Goal: Task Accomplishment & Management: Complete application form

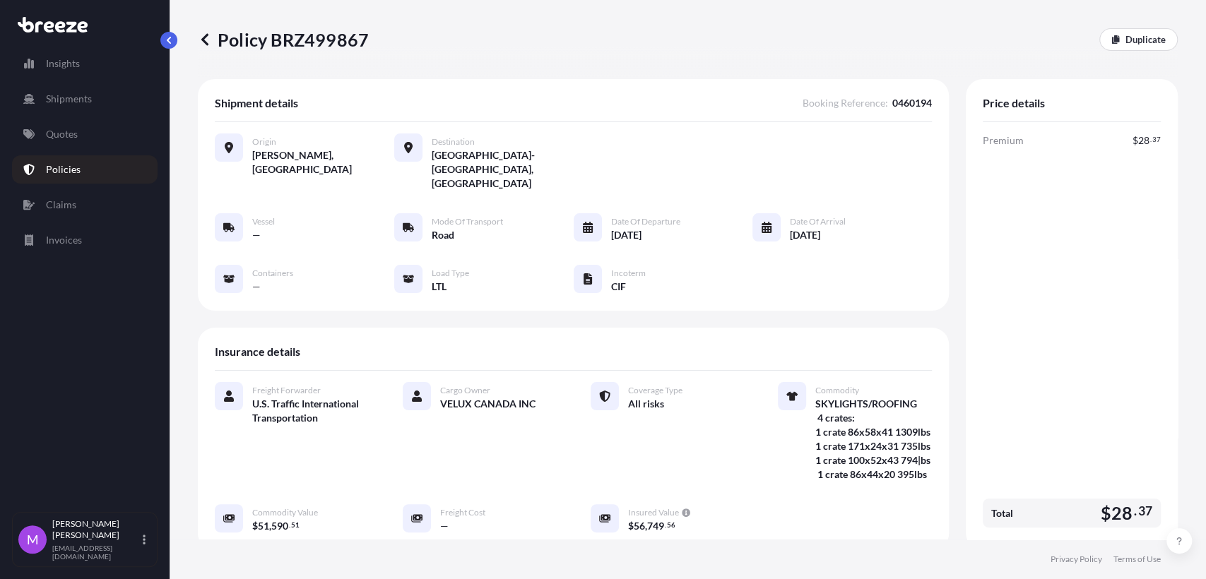
scroll to position [369, 0]
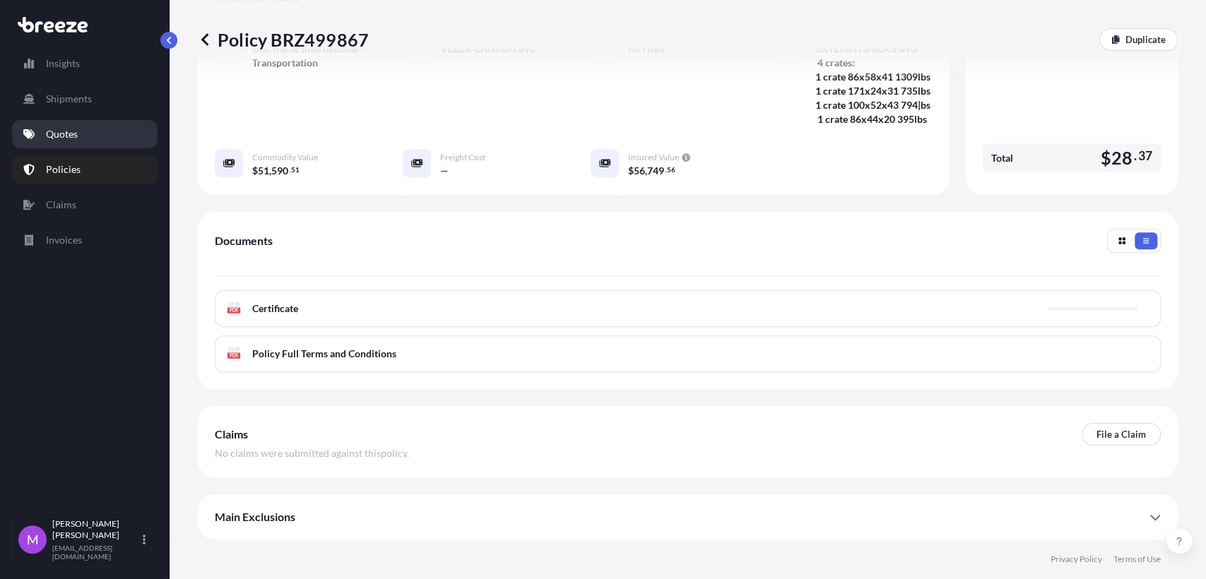
click at [78, 141] on link "Quotes" at bounding box center [85, 134] width 146 height 28
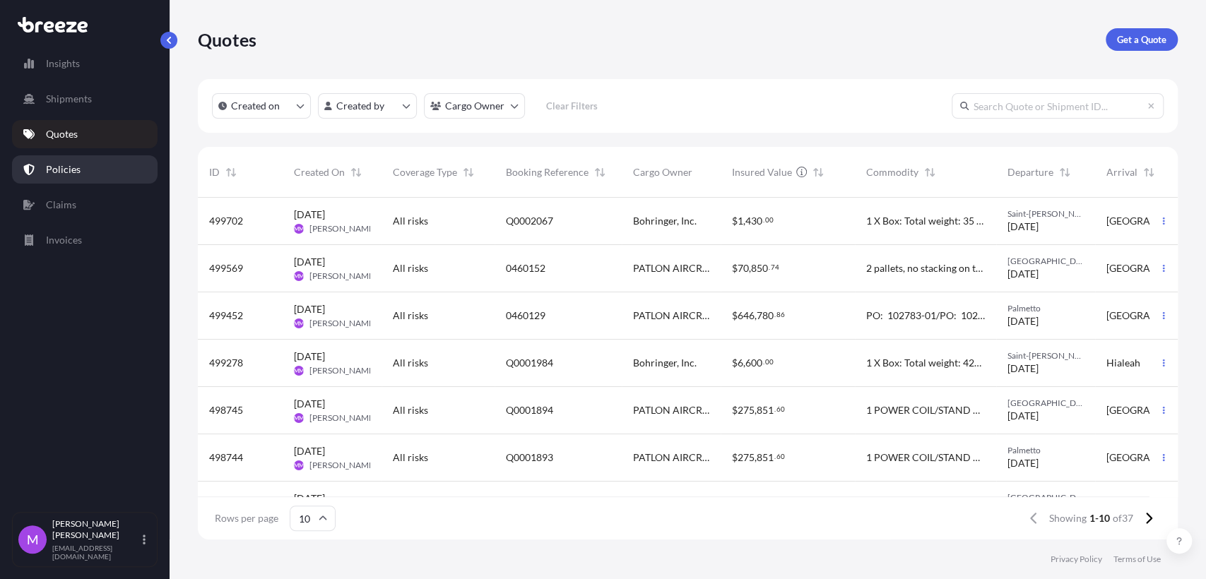
click at [87, 172] on link "Policies" at bounding box center [85, 169] width 146 height 28
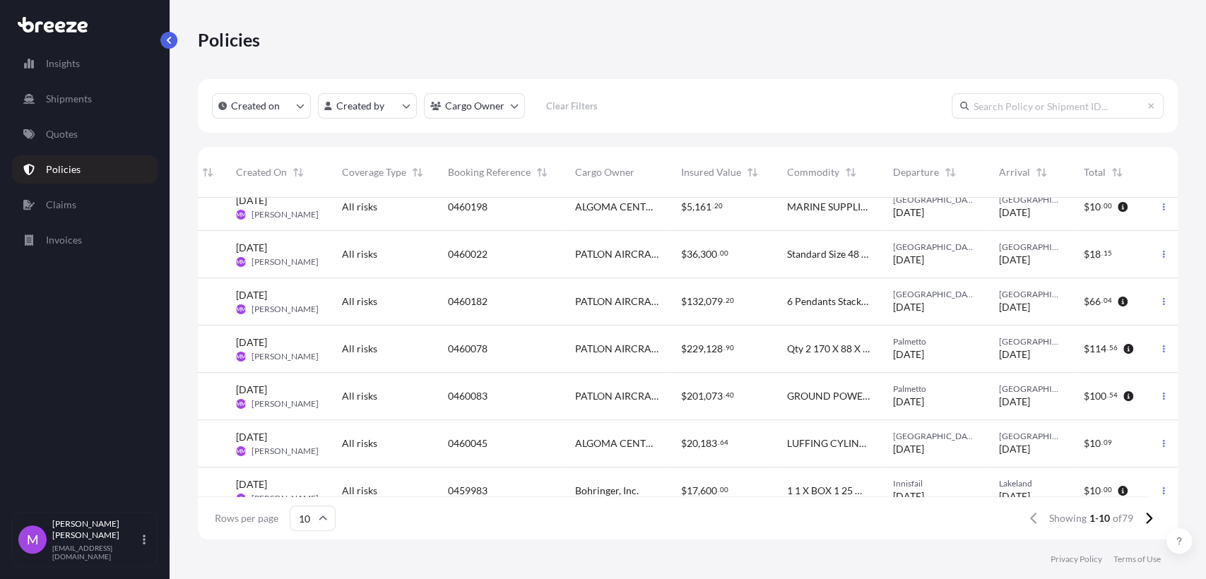
scroll to position [0, 79]
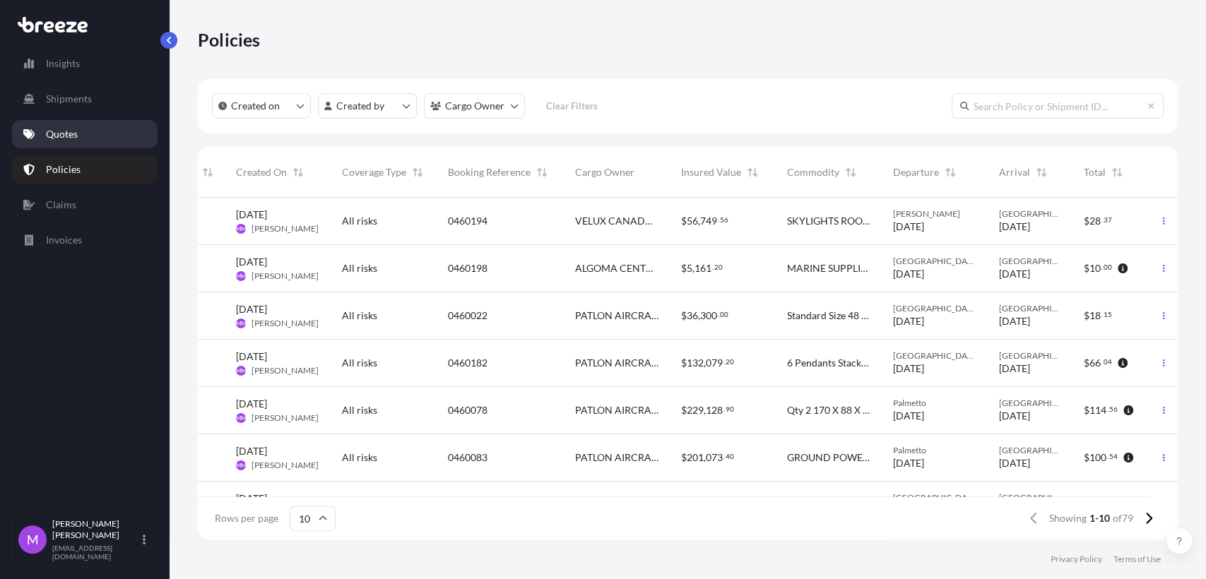
click at [69, 144] on link "Quotes" at bounding box center [85, 134] width 146 height 28
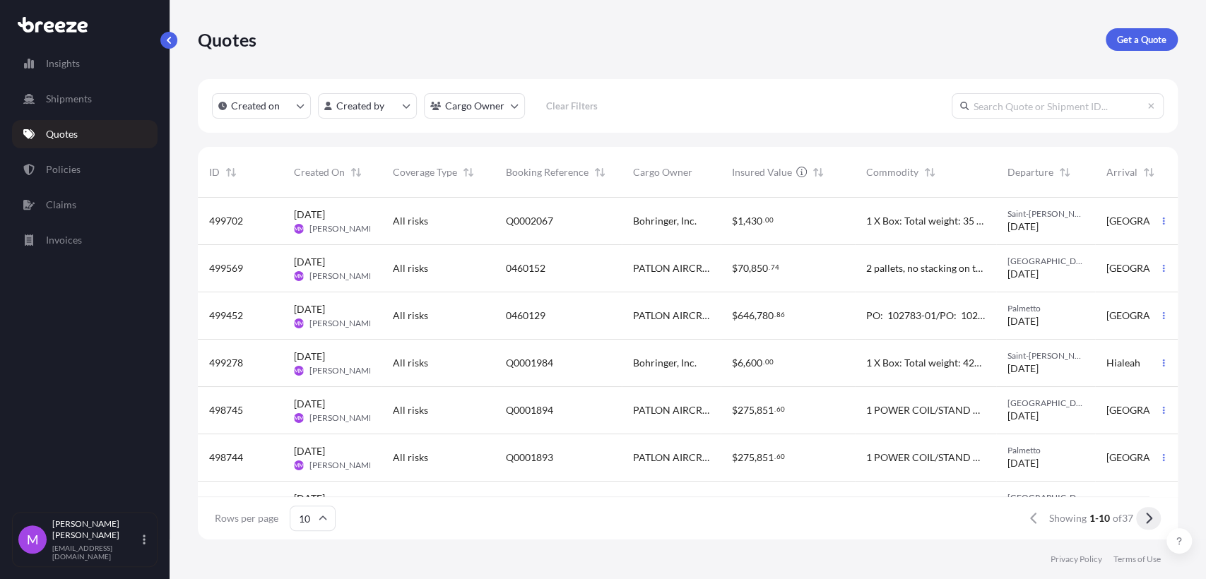
click at [1147, 521] on icon at bounding box center [1149, 518] width 8 height 13
click at [78, 172] on p "Policies" at bounding box center [63, 170] width 35 height 14
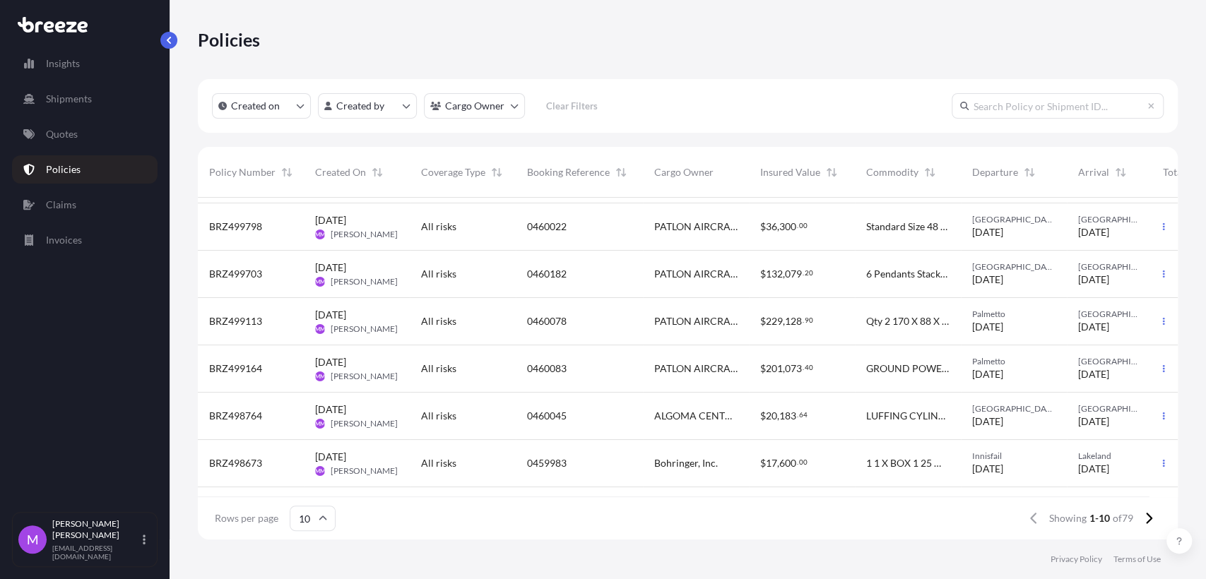
scroll to position [187, 0]
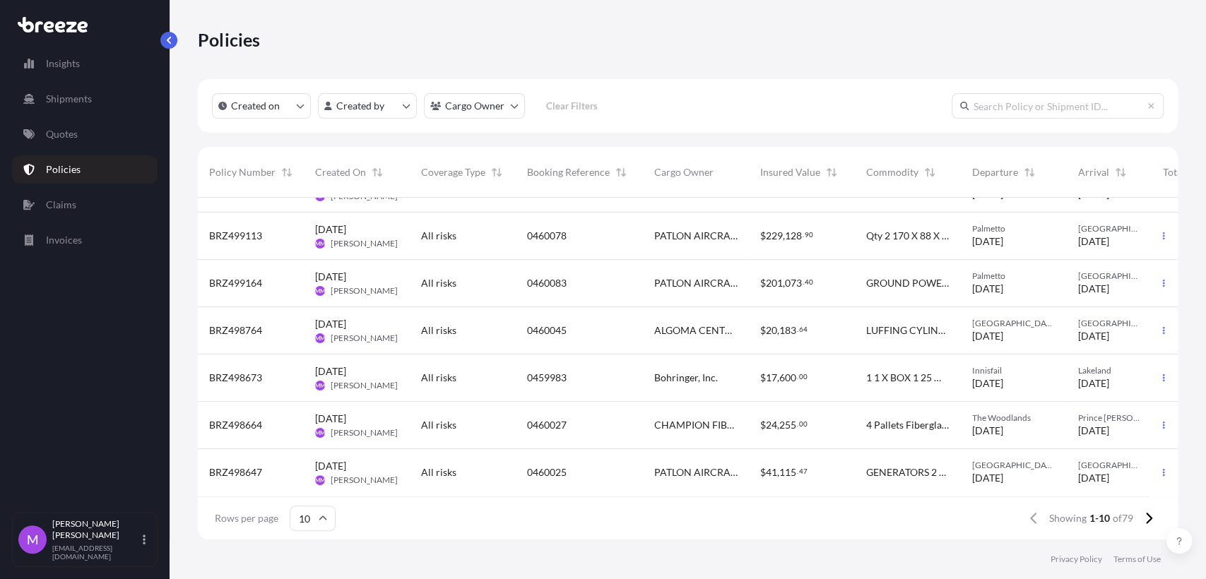
click at [972, 105] on input "text" at bounding box center [1058, 105] width 212 height 25
paste input "Q0000326"
type input "Q0000326"
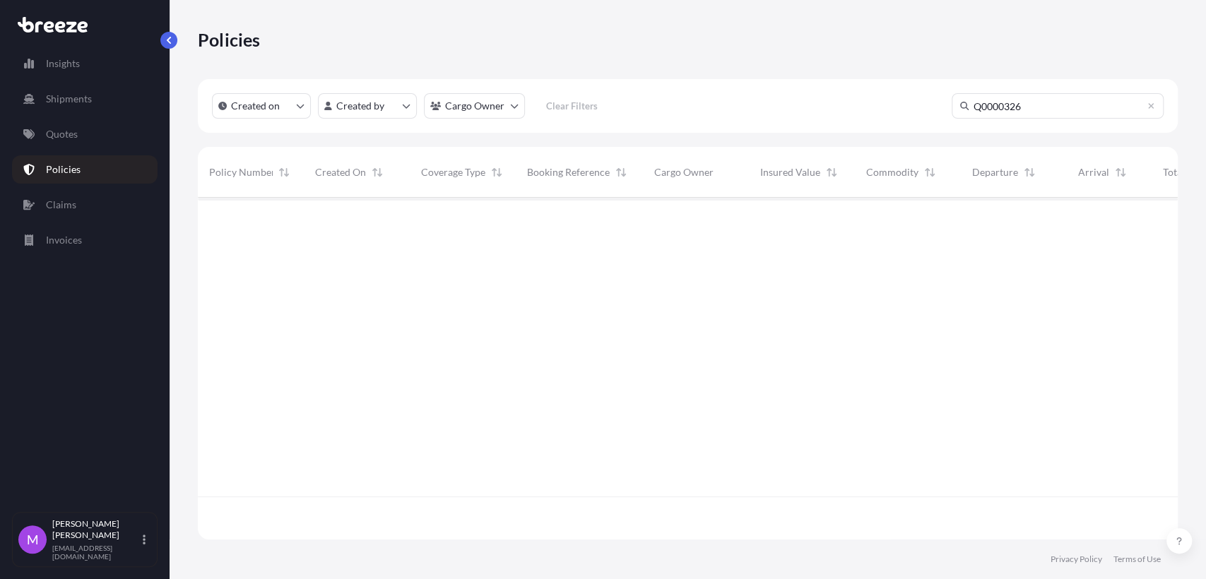
scroll to position [380, 967]
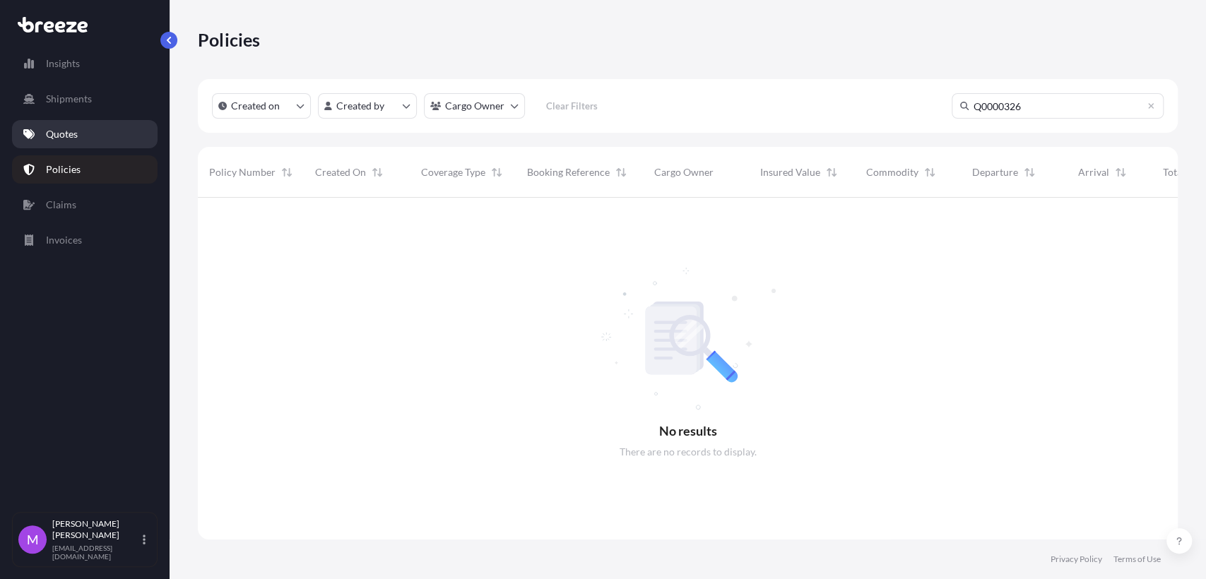
click at [68, 143] on link "Quotes" at bounding box center [85, 134] width 146 height 28
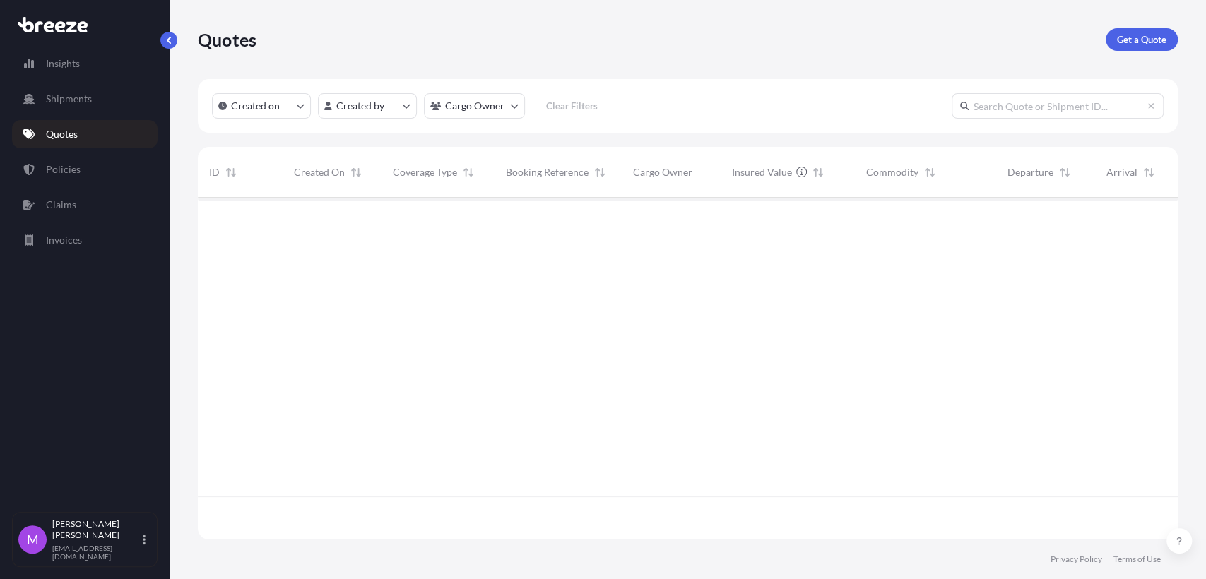
scroll to position [337, 967]
click at [1001, 107] on input "text" at bounding box center [1058, 105] width 212 height 25
paste input "Q0000326"
type input "Q0000326"
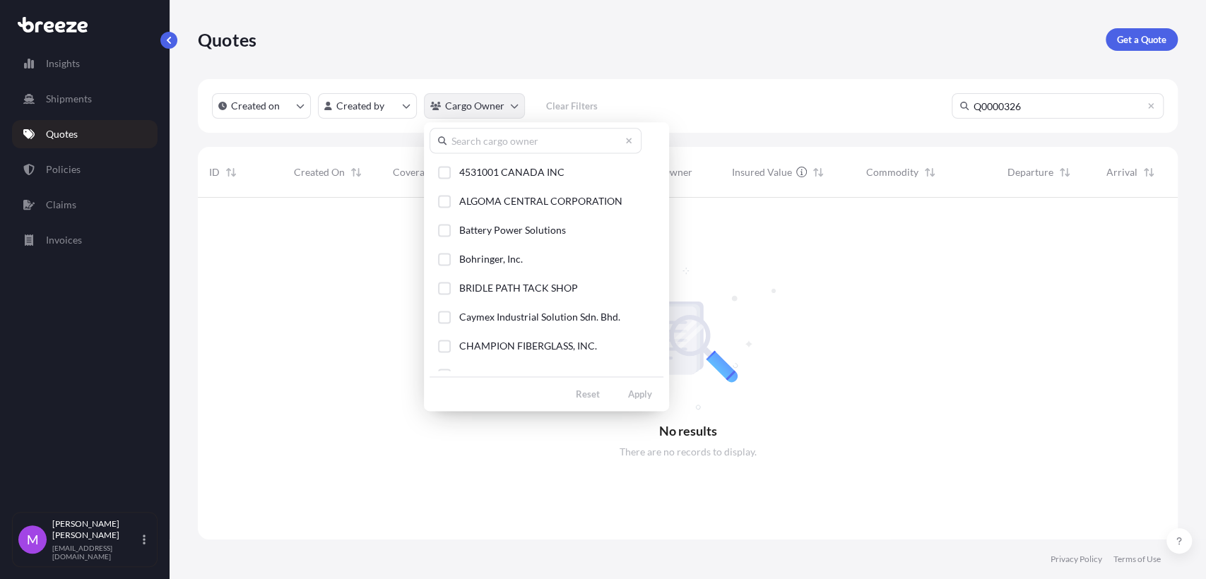
click at [510, 110] on html "Insights Shipments Quotes Policies Claims Invoices M [PERSON_NAME] [EMAIL_ADDRE…" at bounding box center [603, 289] width 1206 height 579
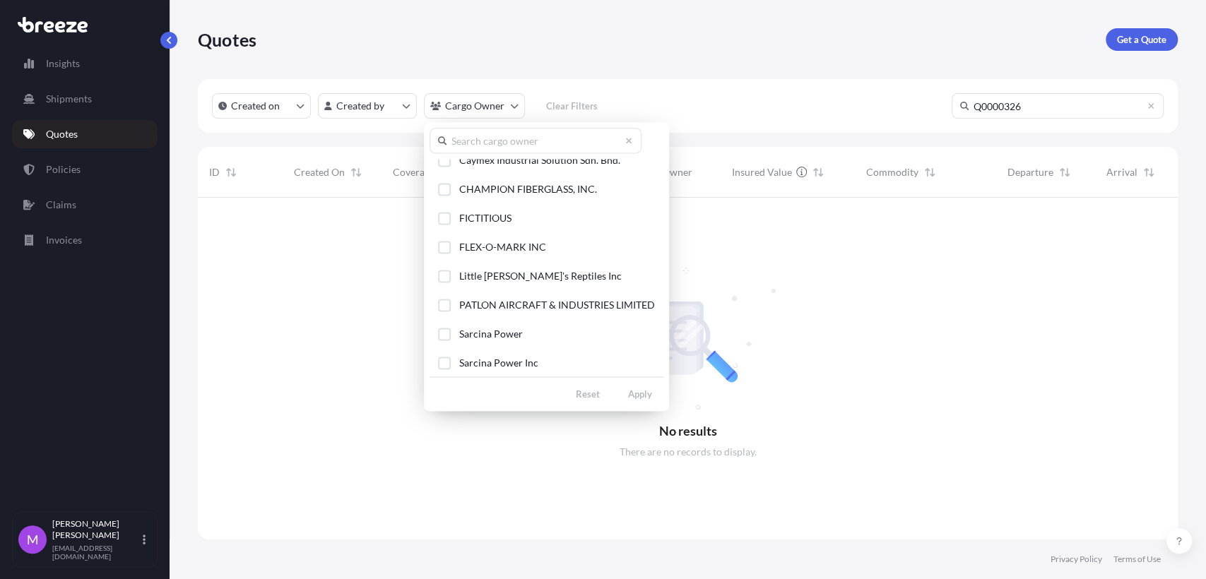
click at [77, 104] on html "Insights Shipments Quotes Policies Claims Invoices M [PERSON_NAME] [EMAIL_ADDRE…" at bounding box center [603, 289] width 1206 height 579
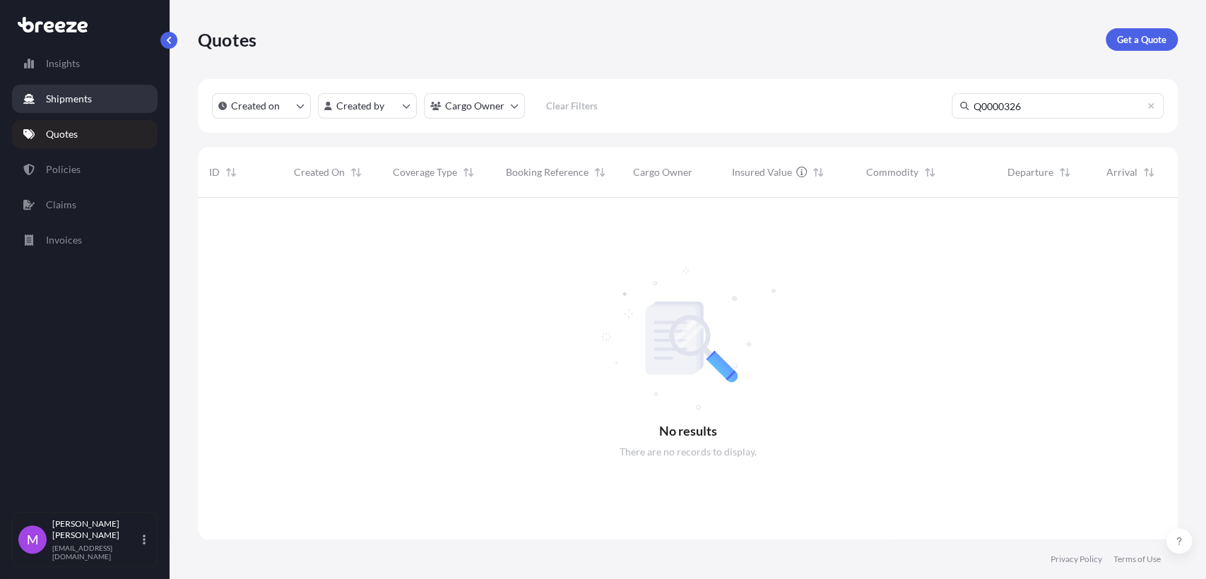
click at [97, 102] on link "Shipments" at bounding box center [85, 99] width 146 height 28
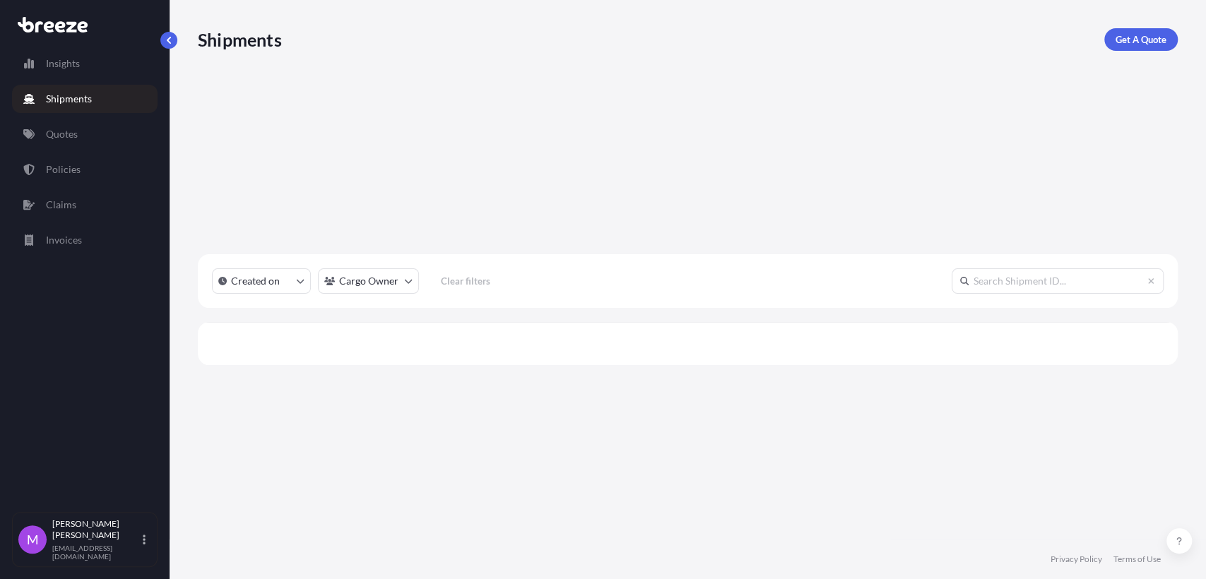
scroll to position [337, 967]
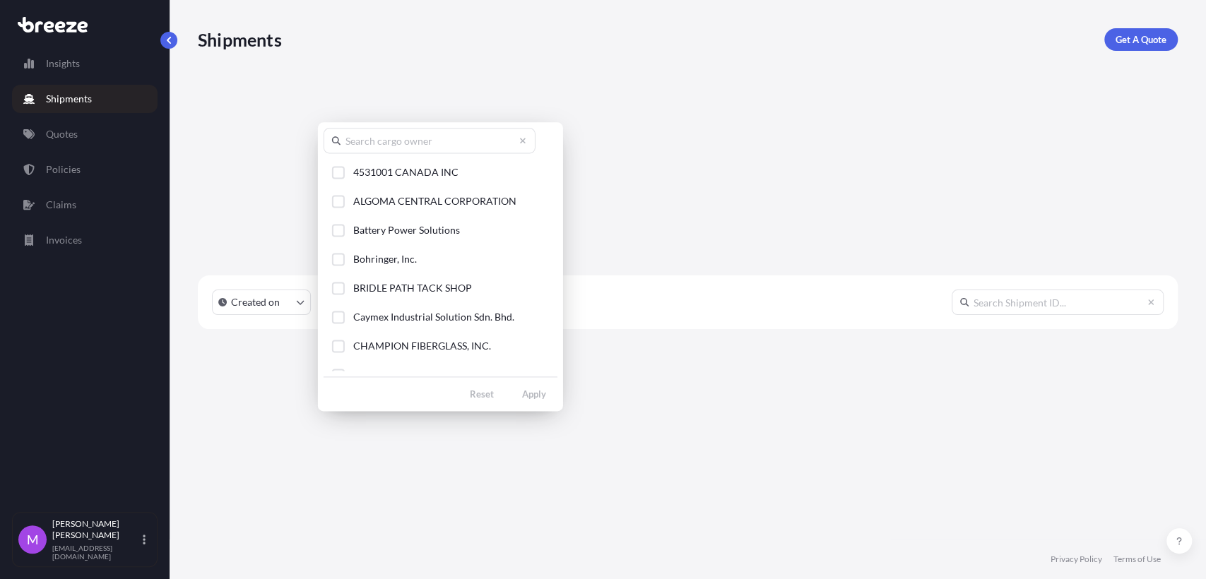
click at [413, 114] on html "Insights Shipments Quotes Policies Claims Invoices M [PERSON_NAME] [EMAIL_ADDRE…" at bounding box center [603, 289] width 1206 height 579
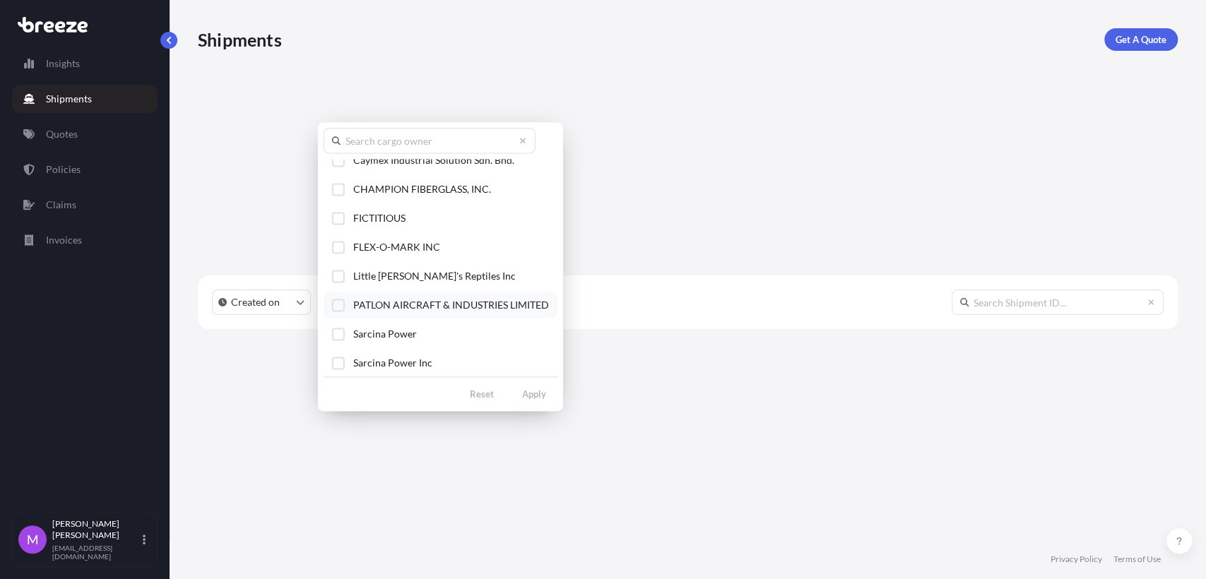
click at [344, 307] on div "Select Option" at bounding box center [338, 305] width 13 height 13
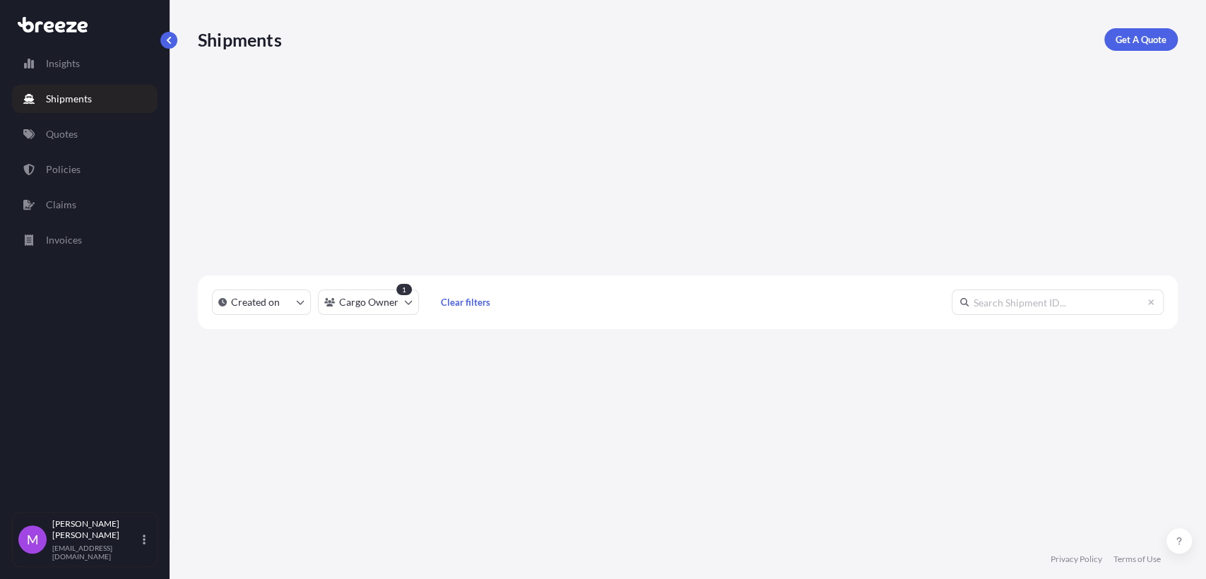
scroll to position [380, 967]
click at [83, 177] on link "Policies" at bounding box center [85, 169] width 146 height 28
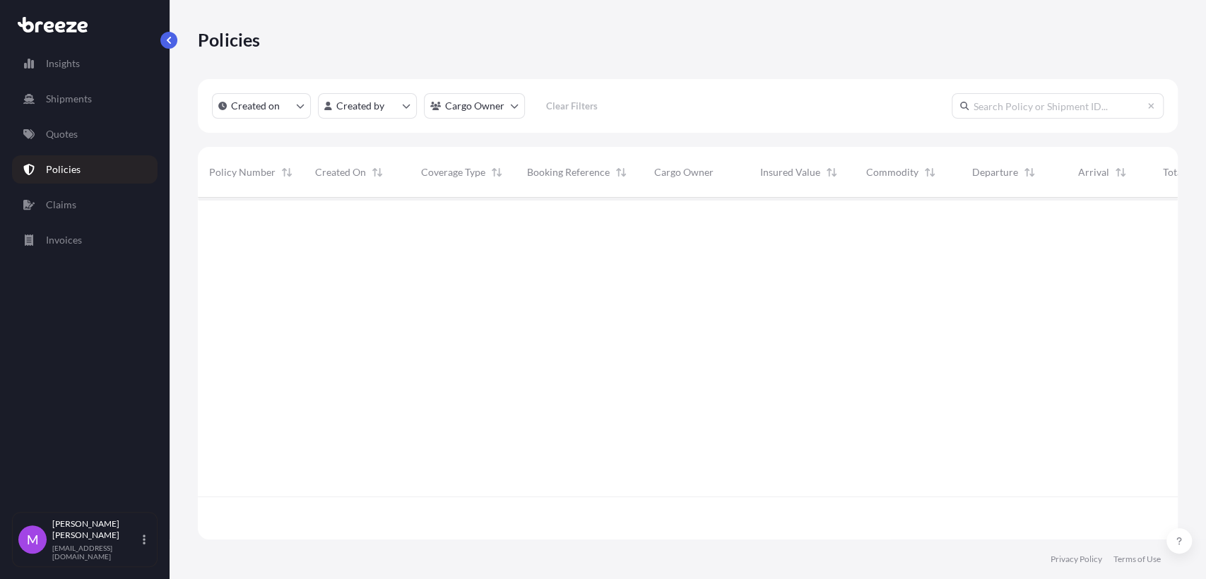
scroll to position [337, 967]
click at [81, 132] on link "Quotes" at bounding box center [85, 134] width 146 height 28
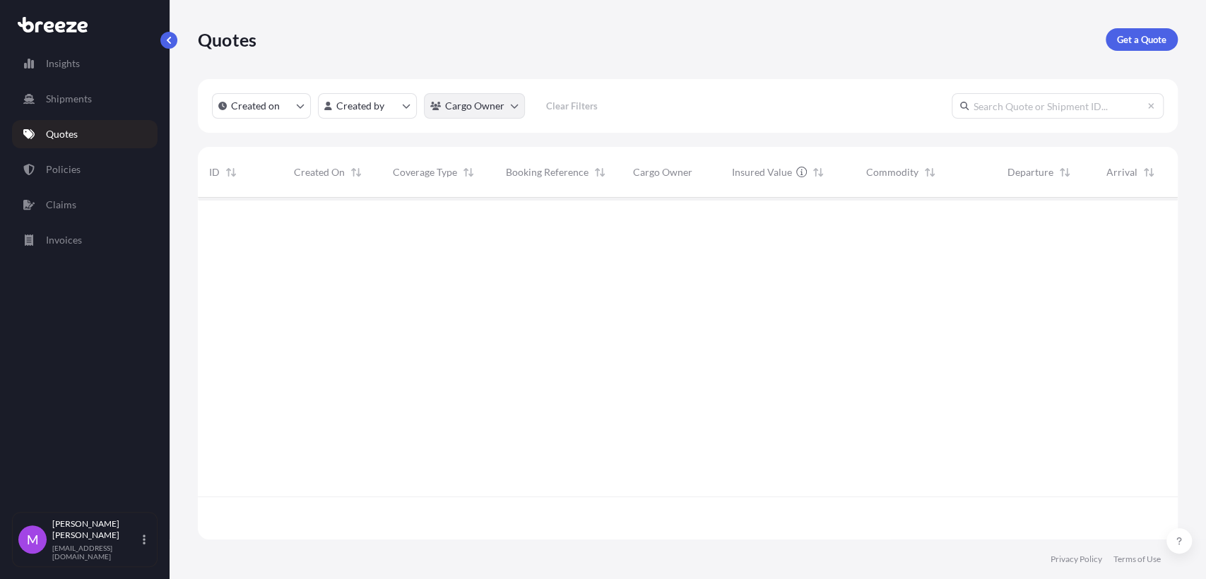
scroll to position [337, 967]
click at [507, 108] on html "Insights Shipments Quotes Policies Claims Invoices M [PERSON_NAME] [EMAIL_ADDRE…" at bounding box center [603, 289] width 1206 height 579
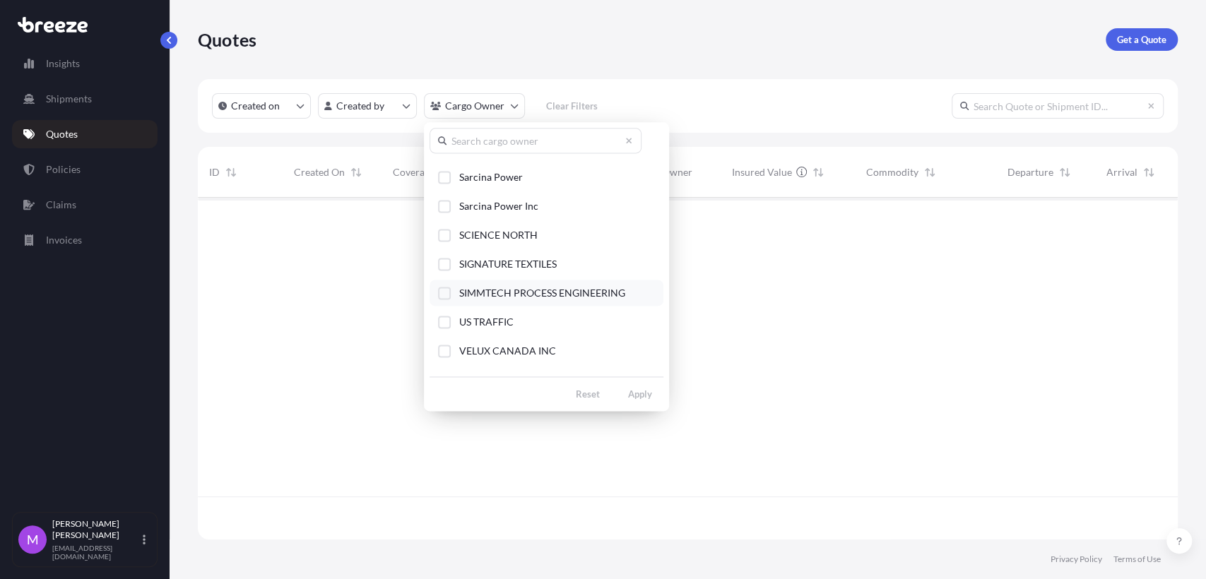
scroll to position [235, 0]
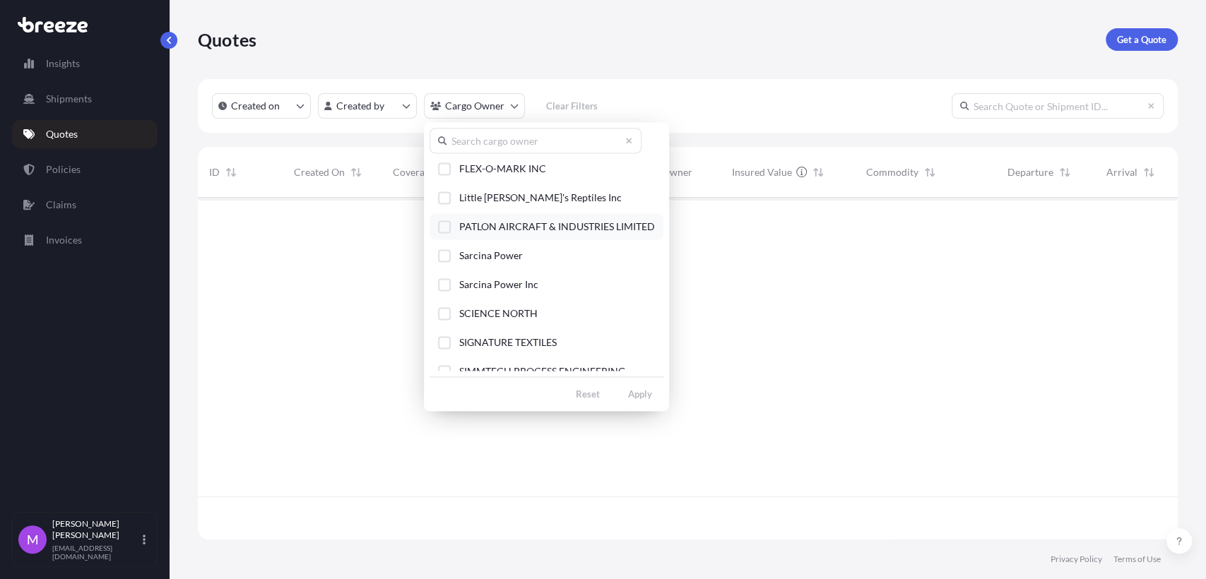
click at [454, 215] on button "PATLON AIRCRAFT & INDUSTRIES LIMITED" at bounding box center [547, 226] width 234 height 26
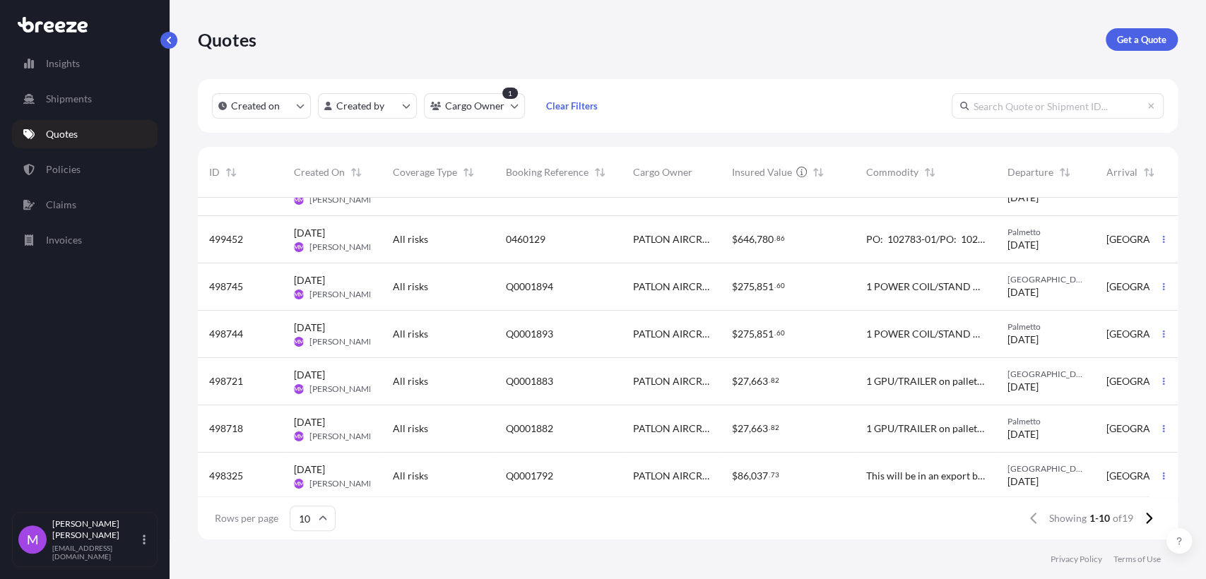
scroll to position [187, 0]
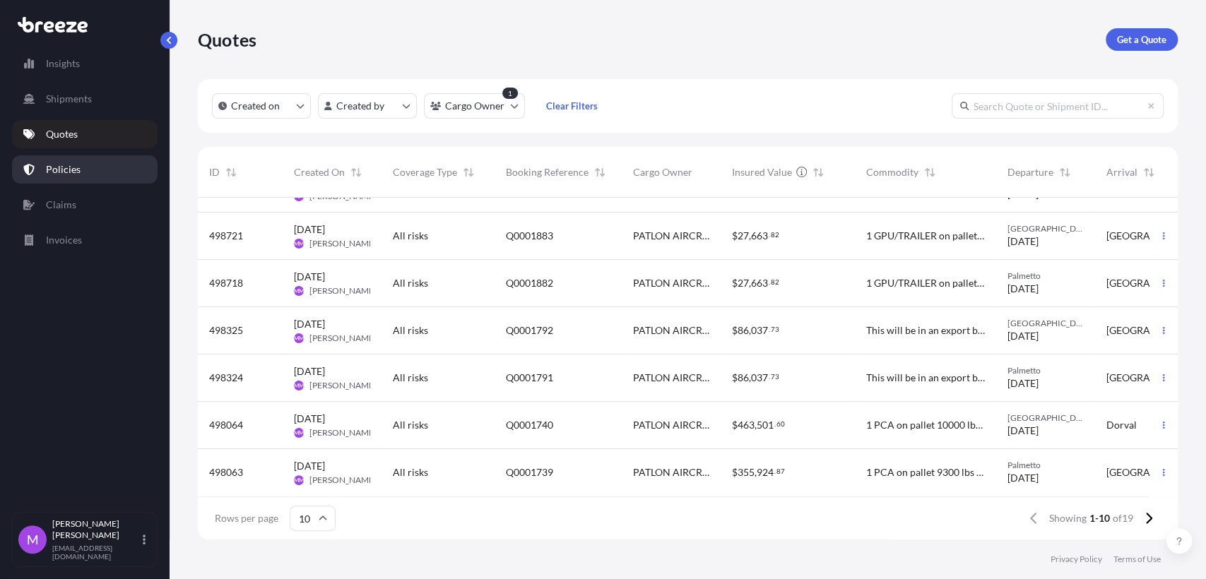
click at [91, 165] on link "Policies" at bounding box center [85, 169] width 146 height 28
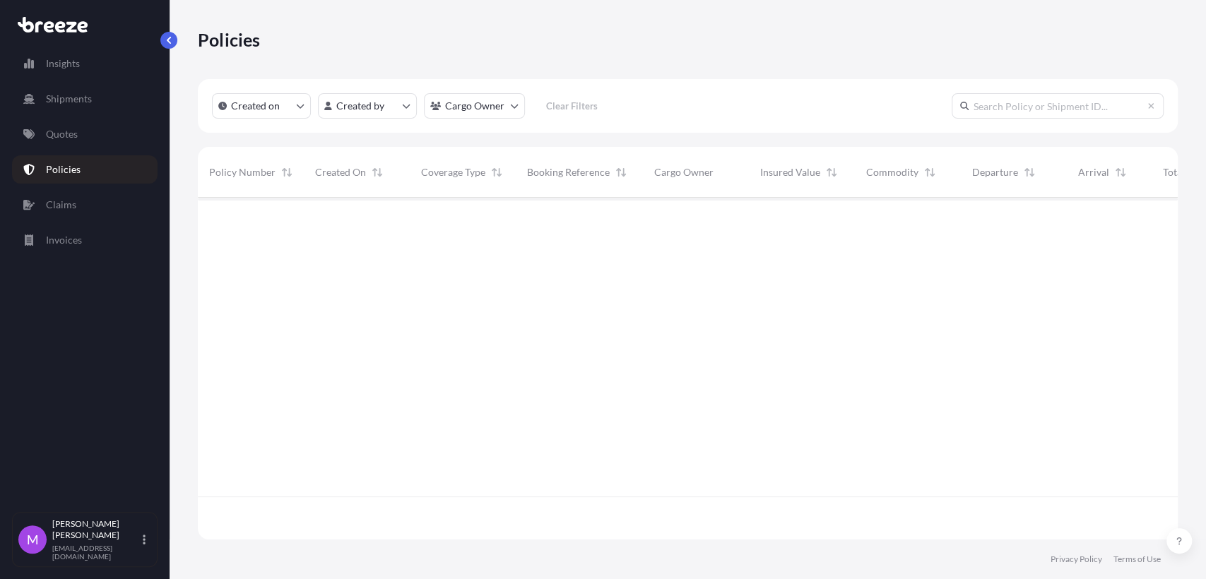
scroll to position [337, 967]
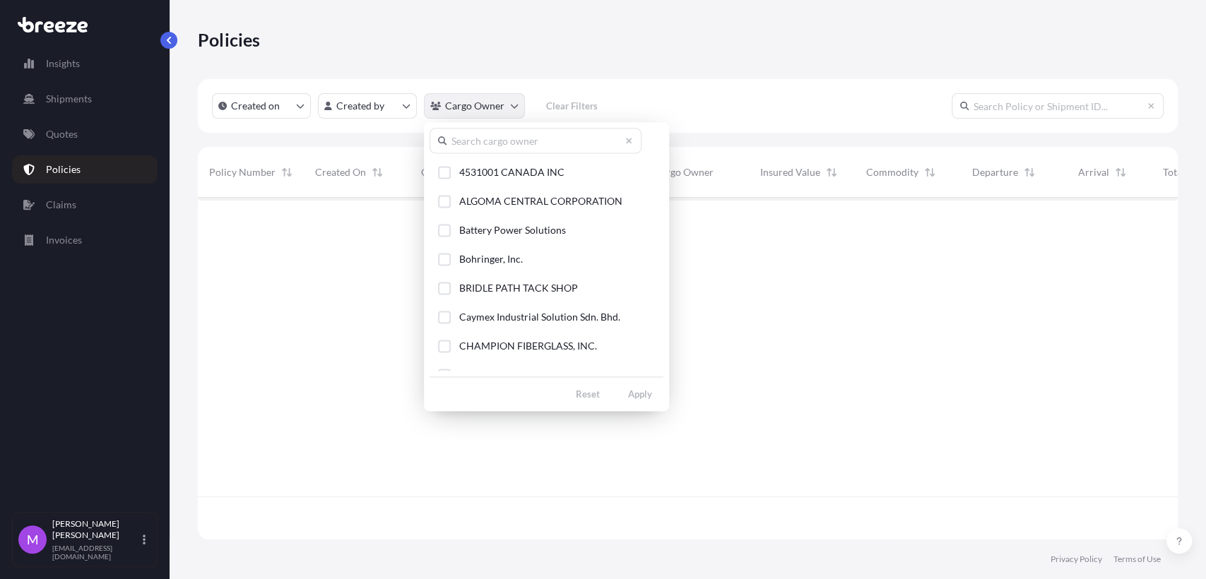
click at [514, 114] on html "Insights Shipments Quotes Policies Claims Invoices M [PERSON_NAME] [EMAIL_ADDRE…" at bounding box center [603, 289] width 1206 height 579
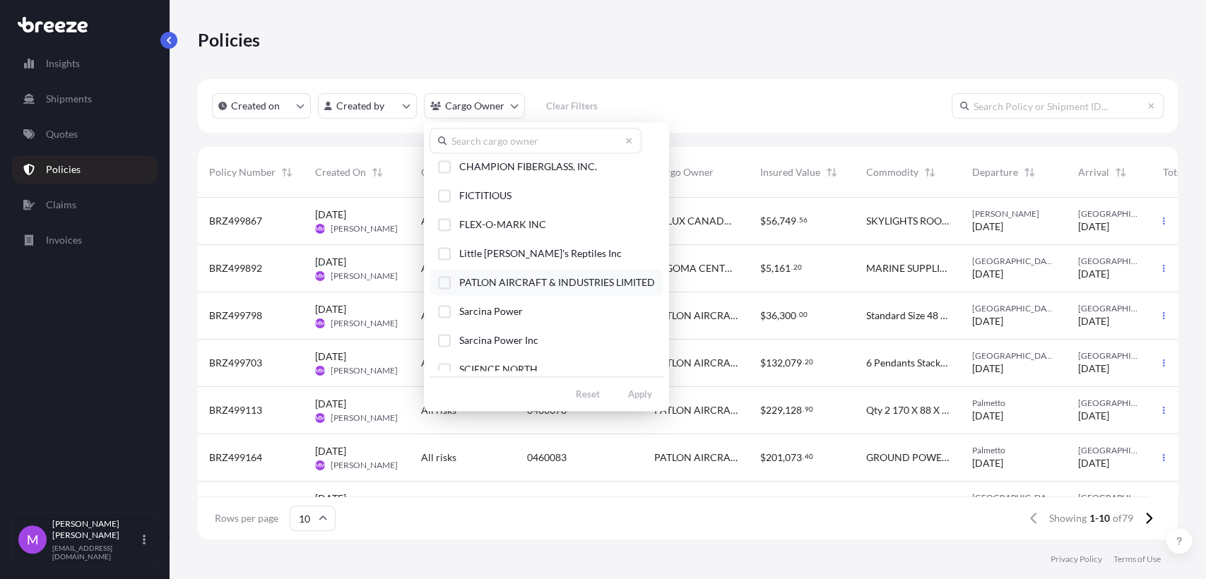
scroll to position [177, 0]
click at [445, 287] on div "Select Option" at bounding box center [444, 285] width 13 height 13
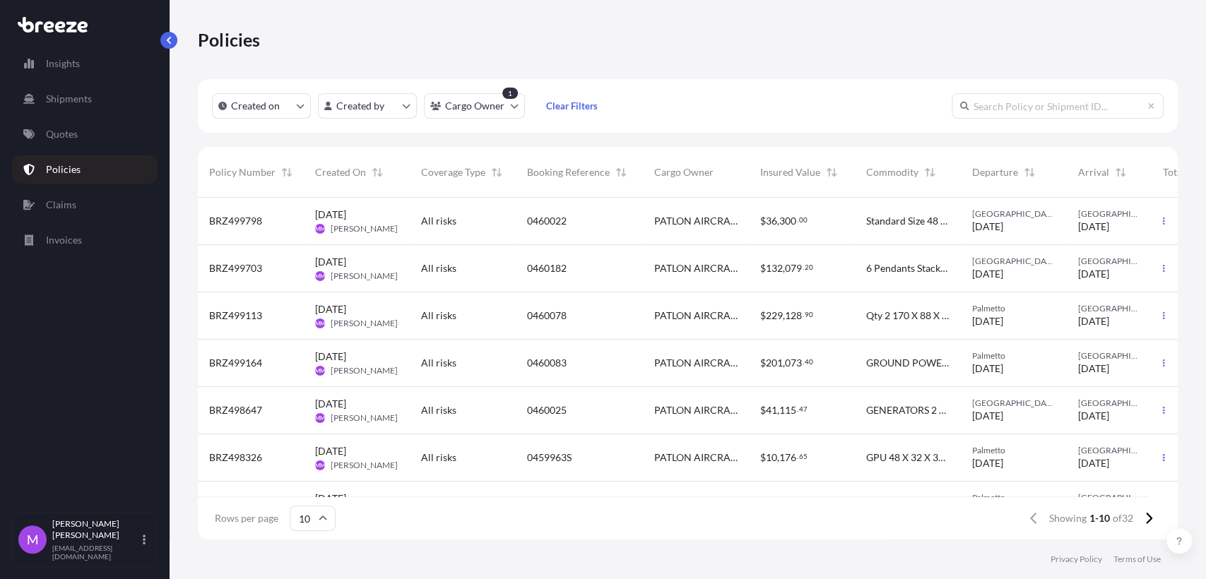
click at [780, 270] on span "132" at bounding box center [774, 269] width 17 height 10
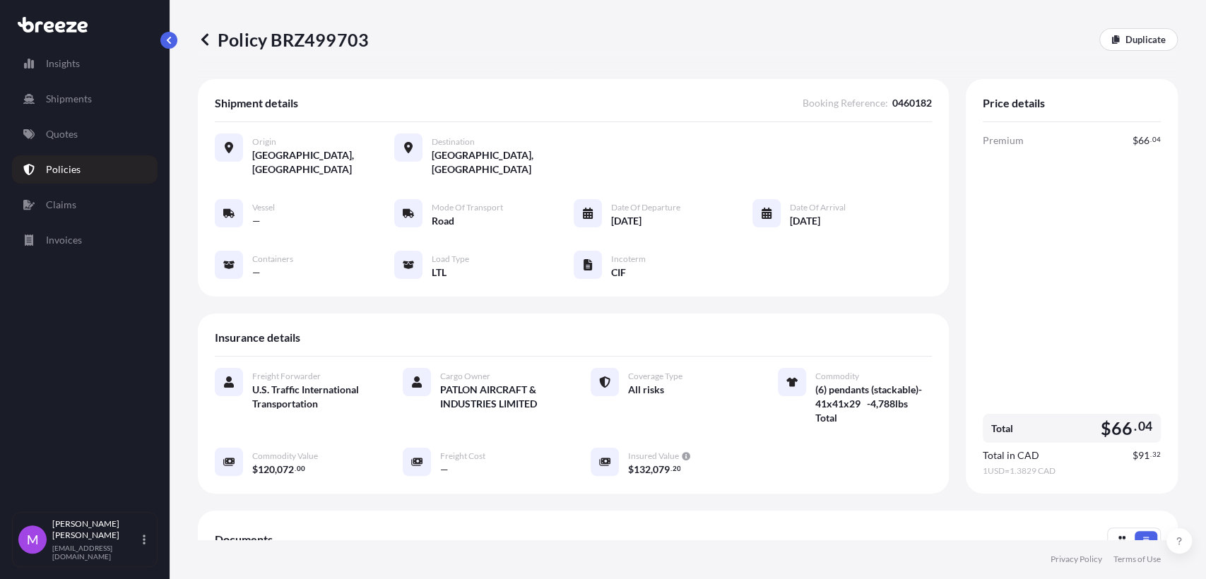
click at [908, 102] on span "0460182" at bounding box center [912, 103] width 40 height 14
copy span "0460182"
click at [1130, 37] on p "Duplicate" at bounding box center [1146, 40] width 40 height 14
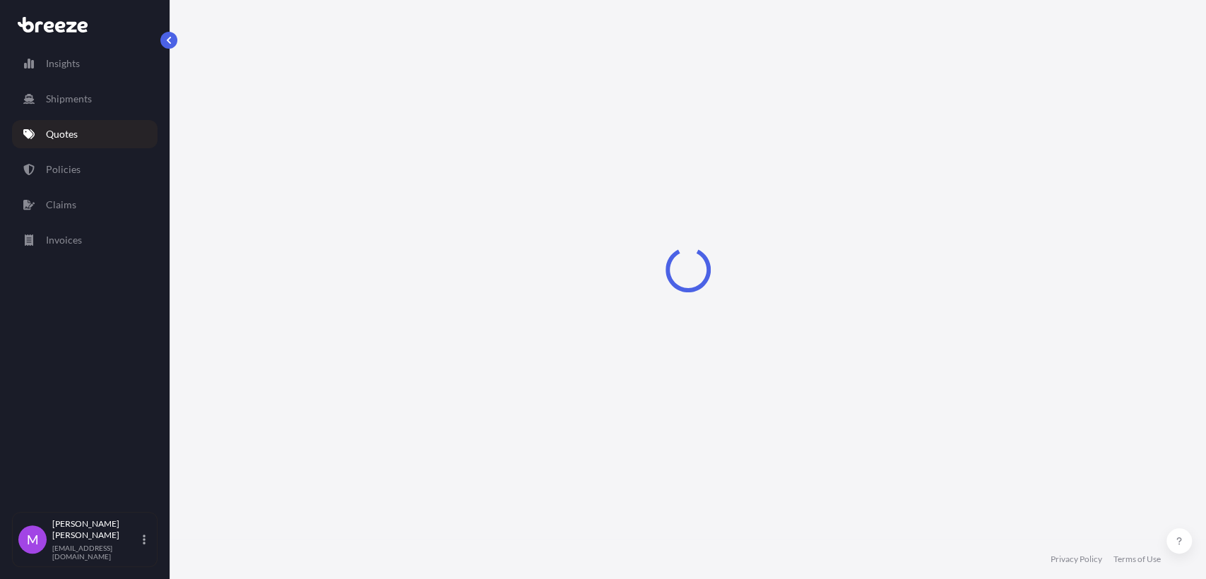
scroll to position [23, 0]
select select "Road"
select select "1"
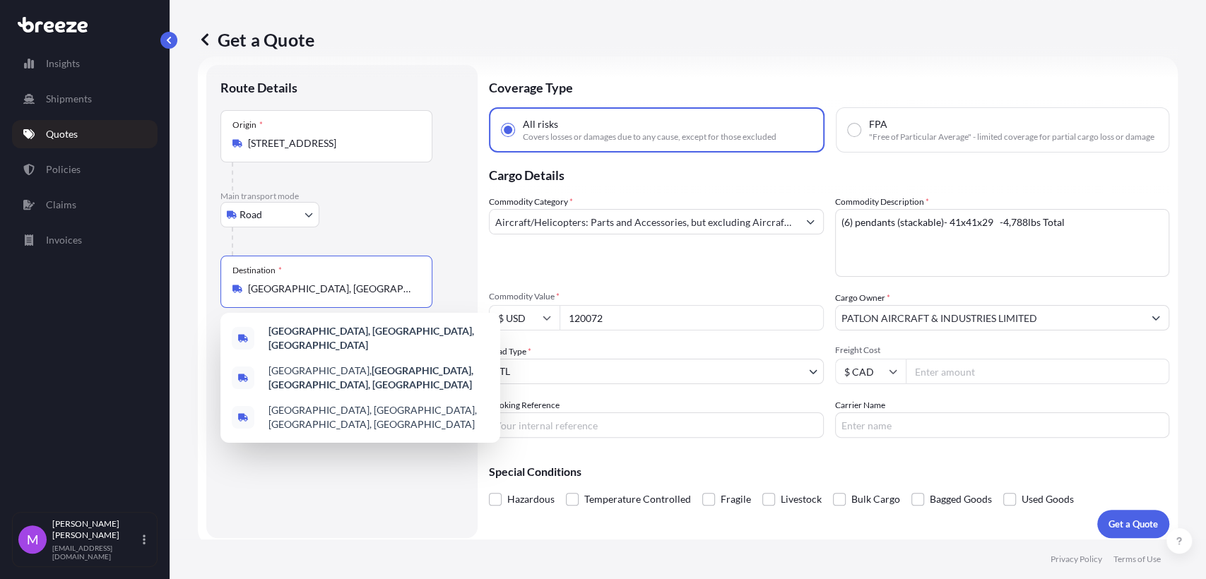
click at [367, 291] on input "[GEOGRAPHIC_DATA], [GEOGRAPHIC_DATA], [GEOGRAPHIC_DATA]" at bounding box center [331, 289] width 167 height 14
drag, startPoint x: 373, startPoint y: 293, endPoint x: 232, endPoint y: 305, distance: 141.8
click at [232, 305] on div "Destination * [GEOGRAPHIC_DATA], [GEOGRAPHIC_DATA], [GEOGRAPHIC_DATA]" at bounding box center [326, 282] width 212 height 52
click at [307, 148] on input "[STREET_ADDRESS]" at bounding box center [331, 143] width 167 height 14
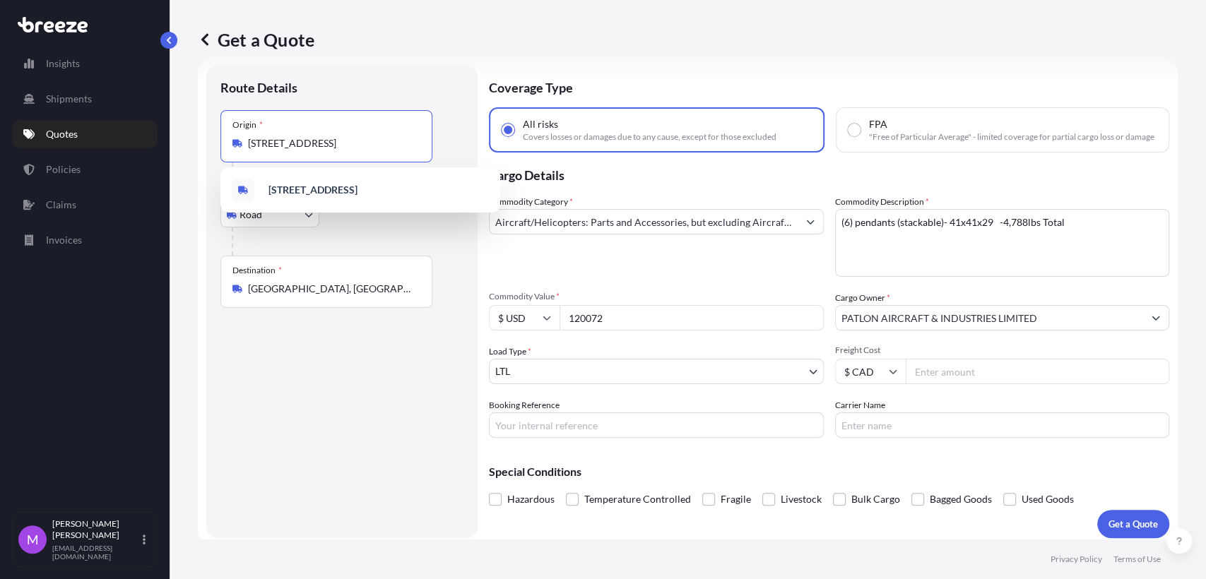
click at [396, 143] on input "[STREET_ADDRESS]" at bounding box center [331, 143] width 167 height 14
paste input "[GEOGRAPHIC_DATA], [GEOGRAPHIC_DATA], [GEOGRAPHIC_DATA]"
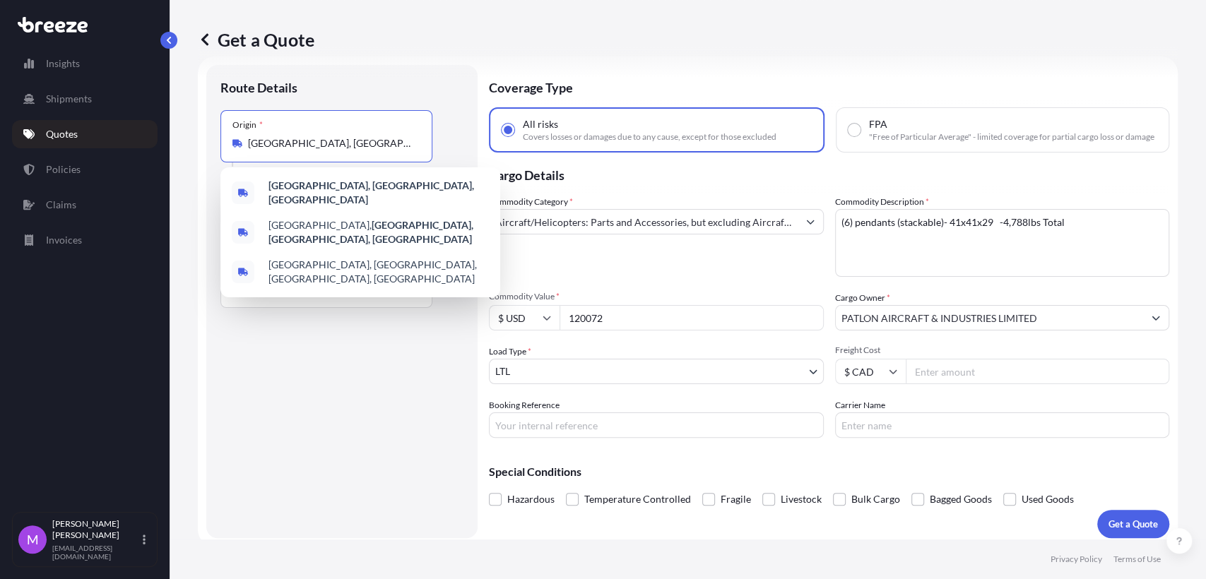
type input "[STREET_ADDRESS]"
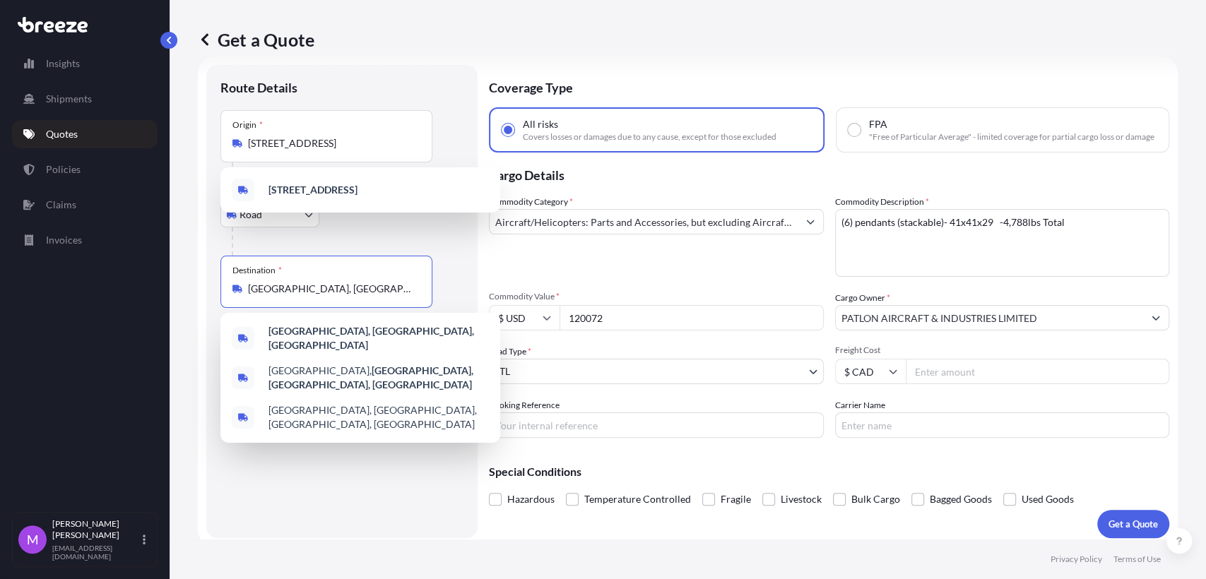
click at [309, 290] on input "[GEOGRAPHIC_DATA], [GEOGRAPHIC_DATA], [GEOGRAPHIC_DATA]" at bounding box center [331, 289] width 167 height 14
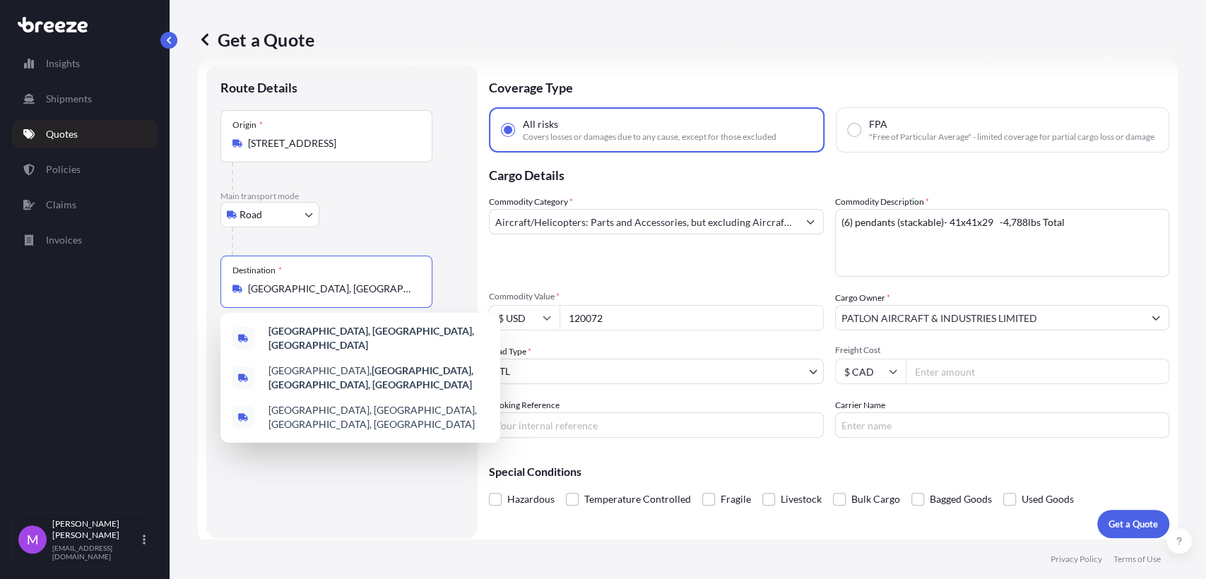
paste input "ASTRA, ON K0K 3W0"
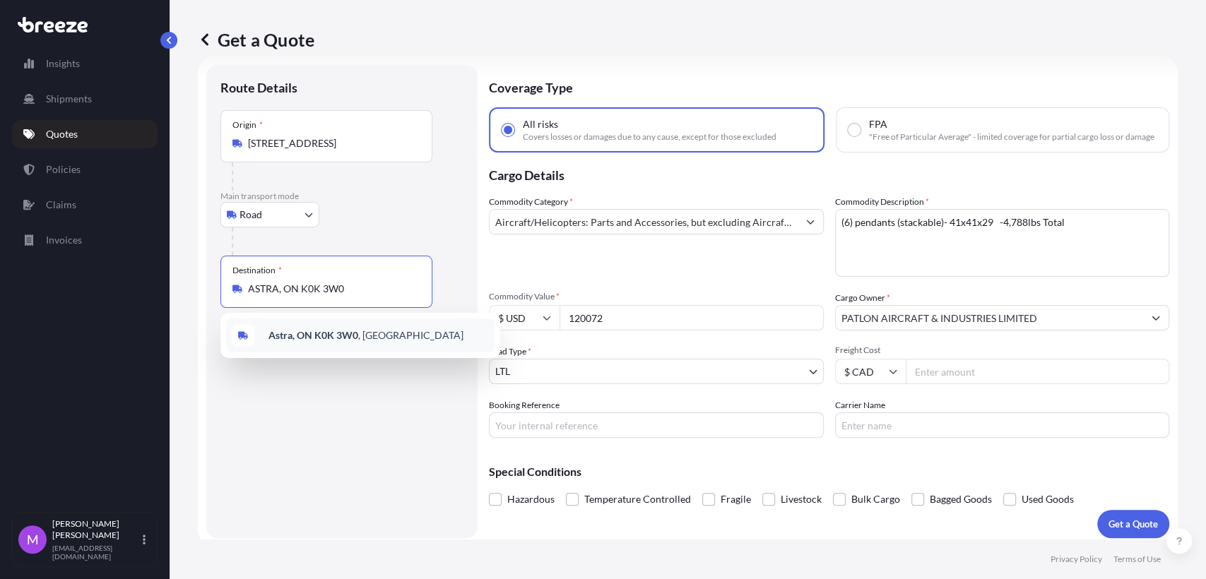
click at [325, 329] on b "Astra, ON K0K 3W0" at bounding box center [313, 335] width 90 height 12
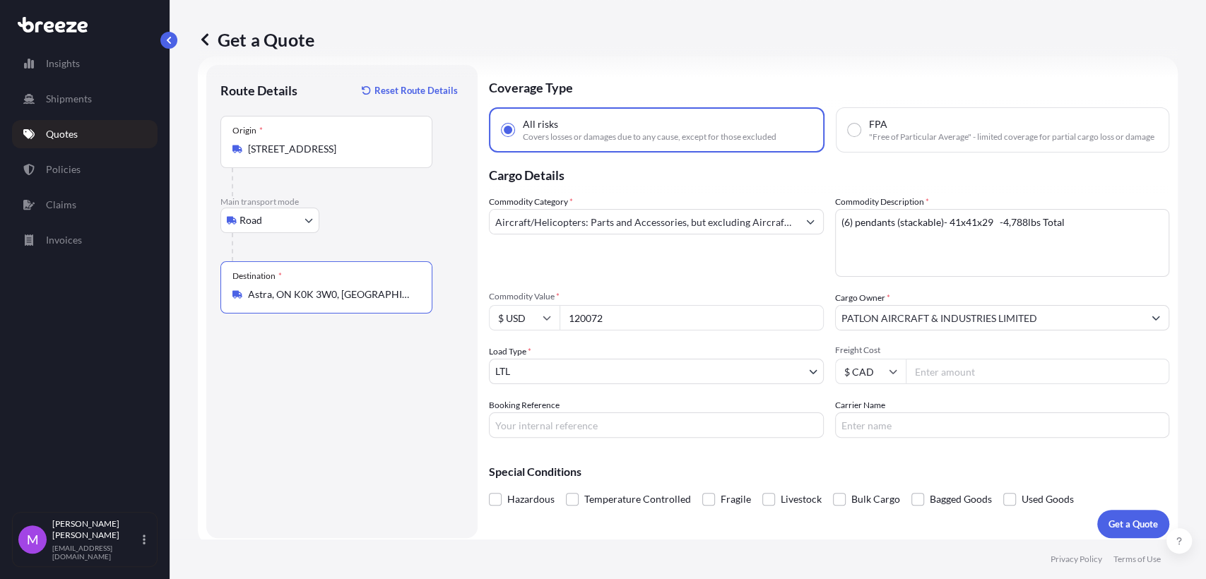
type input "Astra, ON K0K 3W0, [GEOGRAPHIC_DATA]"
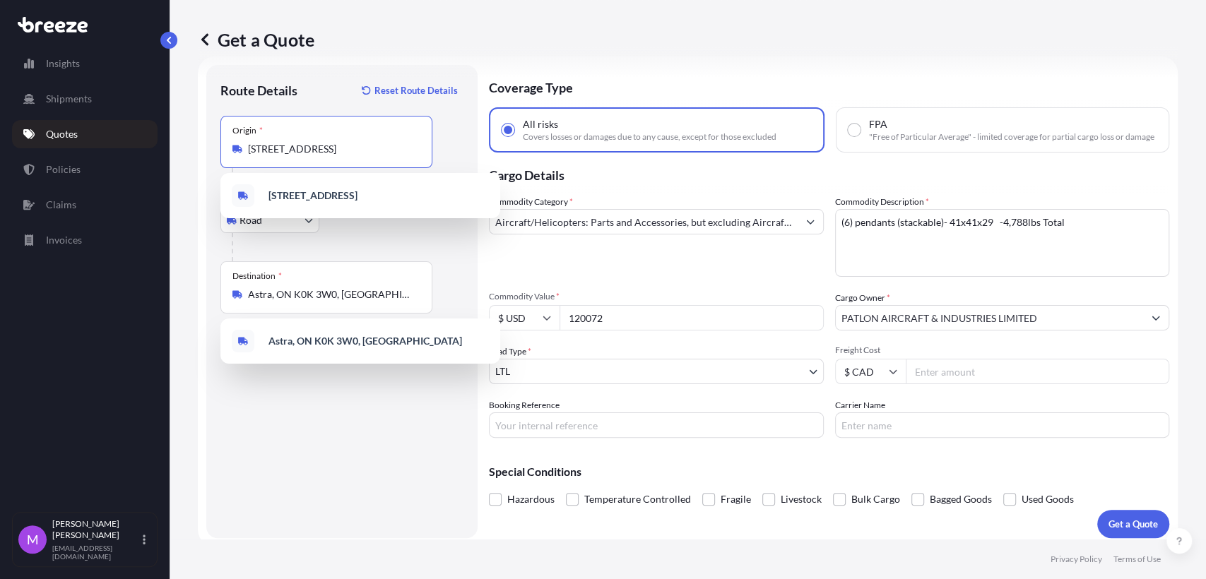
click at [276, 146] on input "[STREET_ADDRESS]" at bounding box center [331, 149] width 167 height 14
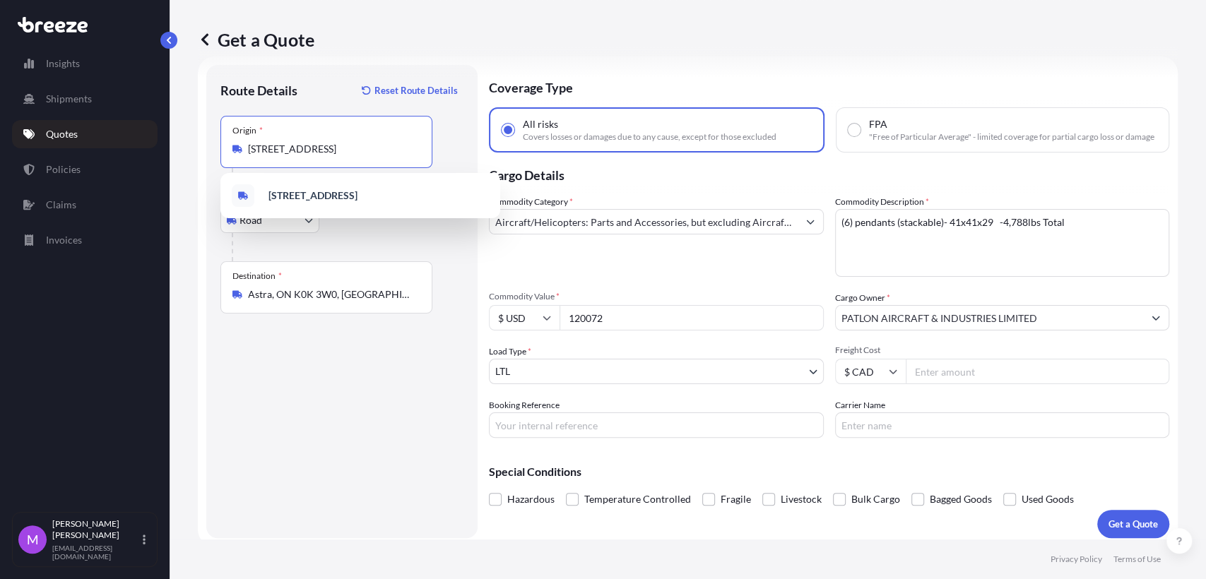
click at [276, 146] on input "[STREET_ADDRESS]" at bounding box center [331, 149] width 167 height 14
paste input "[GEOGRAPHIC_DATA], [GEOGRAPHIC_DATA]"
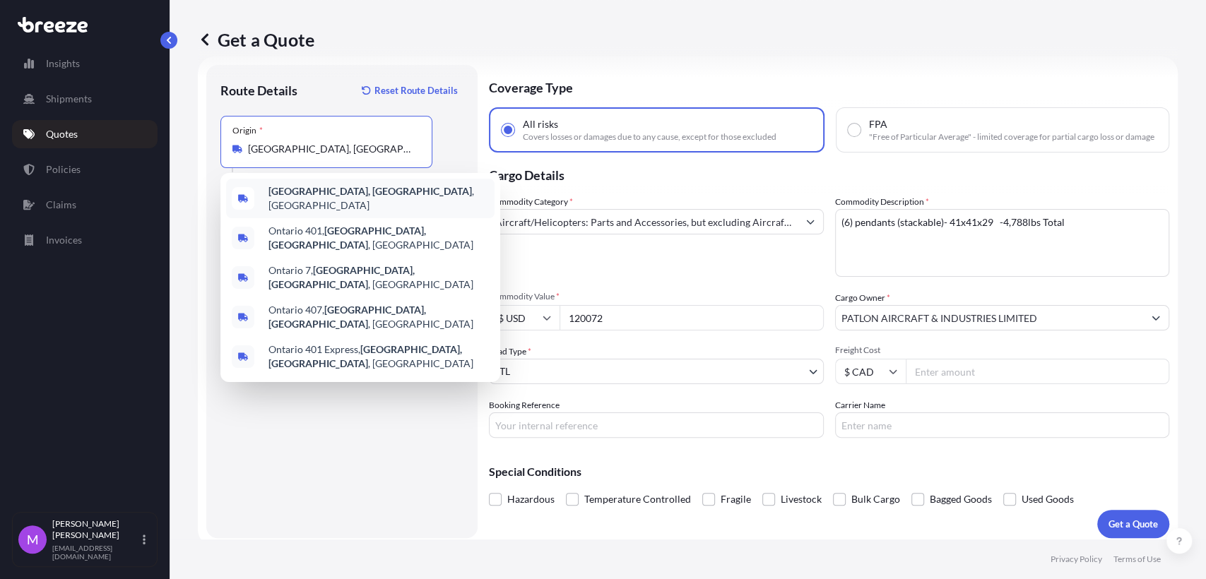
click at [381, 199] on div "[GEOGRAPHIC_DATA], [GEOGRAPHIC_DATA] , [GEOGRAPHIC_DATA]" at bounding box center [360, 199] width 268 height 40
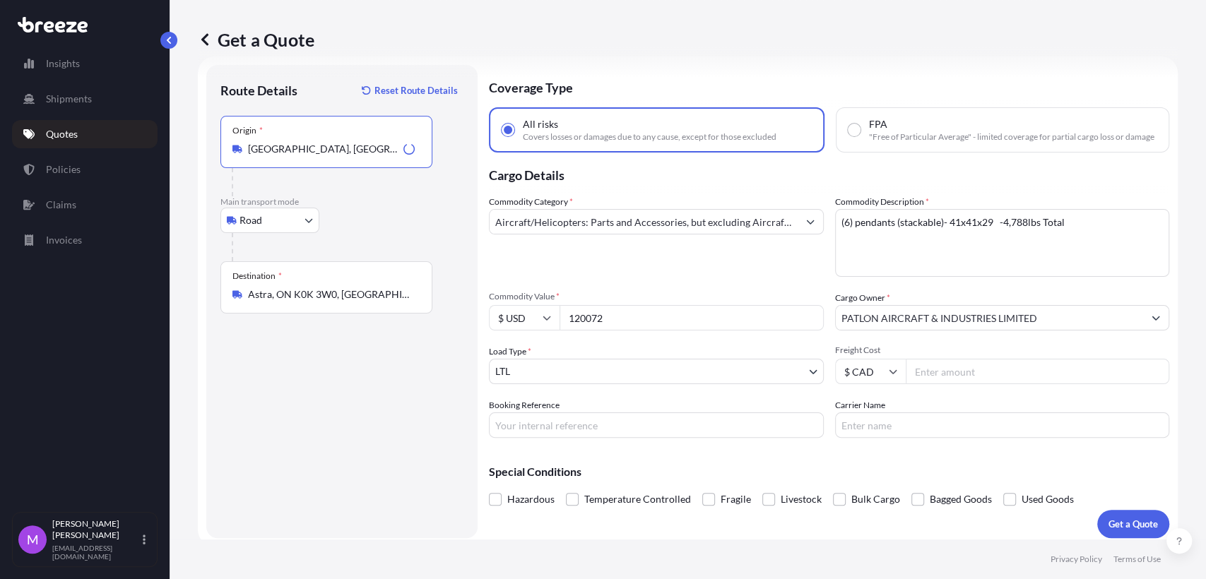
type input "[GEOGRAPHIC_DATA], [GEOGRAPHIC_DATA], [GEOGRAPHIC_DATA]"
click at [377, 418] on div "Route Details Reset Route Details Place of loading Road Road Rail Origin * [GEO…" at bounding box center [341, 301] width 243 height 445
click at [957, 271] on textarea "(6) pendants (stackable)- 41x41x29 -4,788lbs Total" at bounding box center [1002, 243] width 335 height 68
click at [454, 435] on div "Route Details Reset Route Details Place of loading Road Road Rail Origin * [GEO…" at bounding box center [341, 301] width 243 height 445
click at [940, 263] on textarea "(6) pendants (stackable)- 41x41x29 -4,788lbs Total" at bounding box center [1002, 243] width 335 height 68
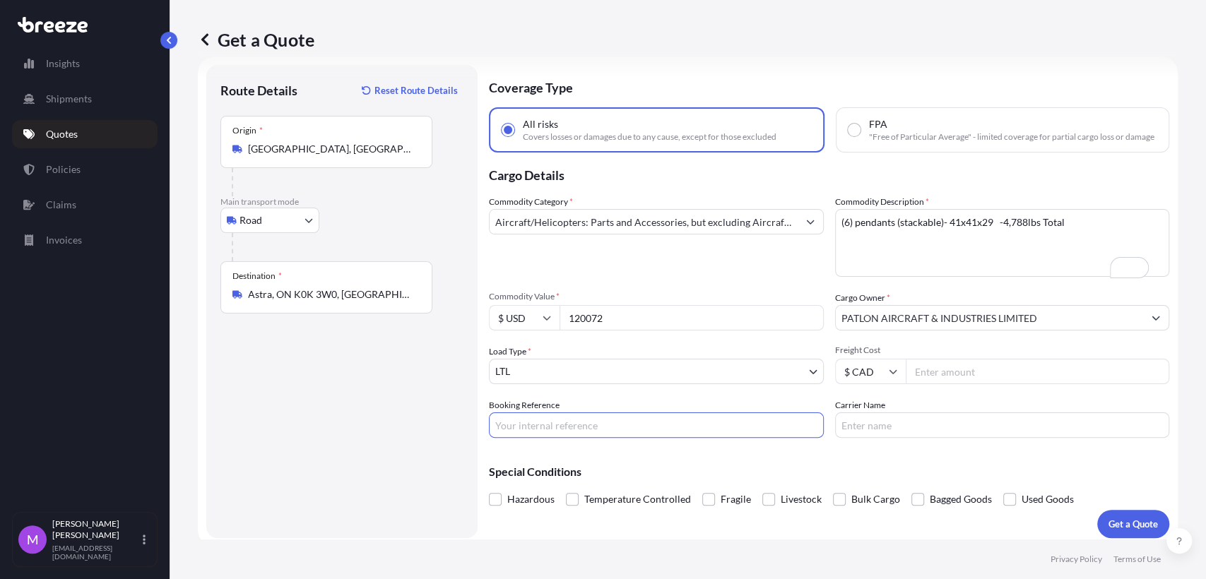
drag, startPoint x: 540, startPoint y: 442, endPoint x: 579, endPoint y: 443, distance: 38.9
click at [540, 438] on input "Booking Reference" at bounding box center [656, 425] width 335 height 25
paste input "0460203"
type input "0460203"
click at [1001, 277] on textarea "(6) pendants (stackable)- 41x41x29 -4,788lbs Total" at bounding box center [1002, 243] width 335 height 68
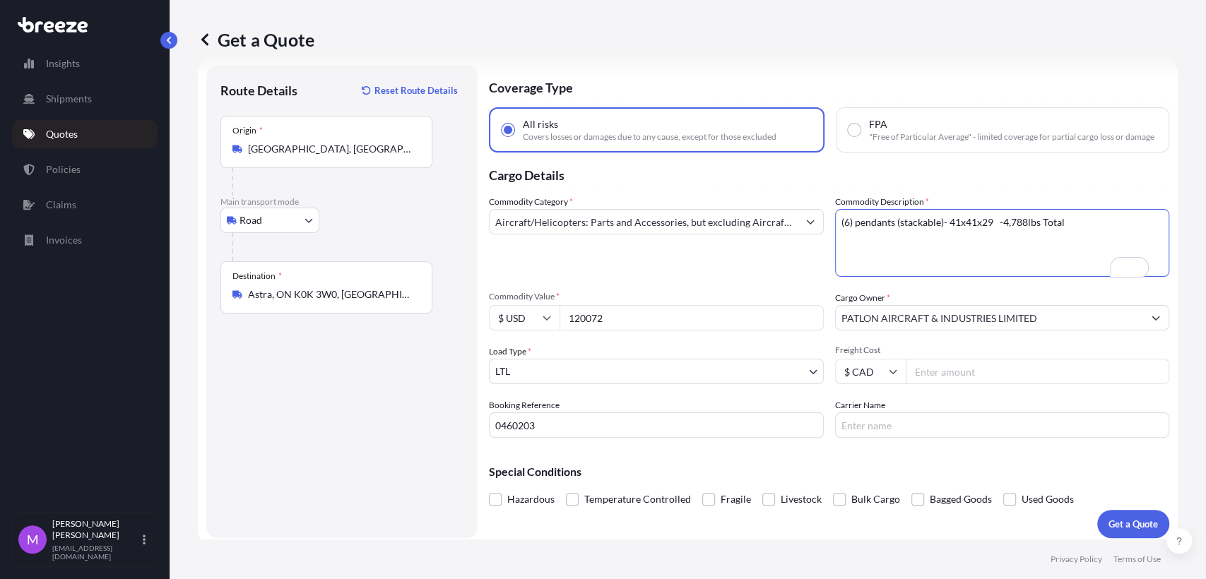
click at [956, 277] on textarea "(6) pendants (stackable)- 41x41x29 -4,788lbs Total" at bounding box center [1002, 243] width 335 height 68
click at [441, 443] on div "Route Details Reset Route Details Place of loading Road Road Rail Origin * [GEO…" at bounding box center [341, 301] width 243 height 445
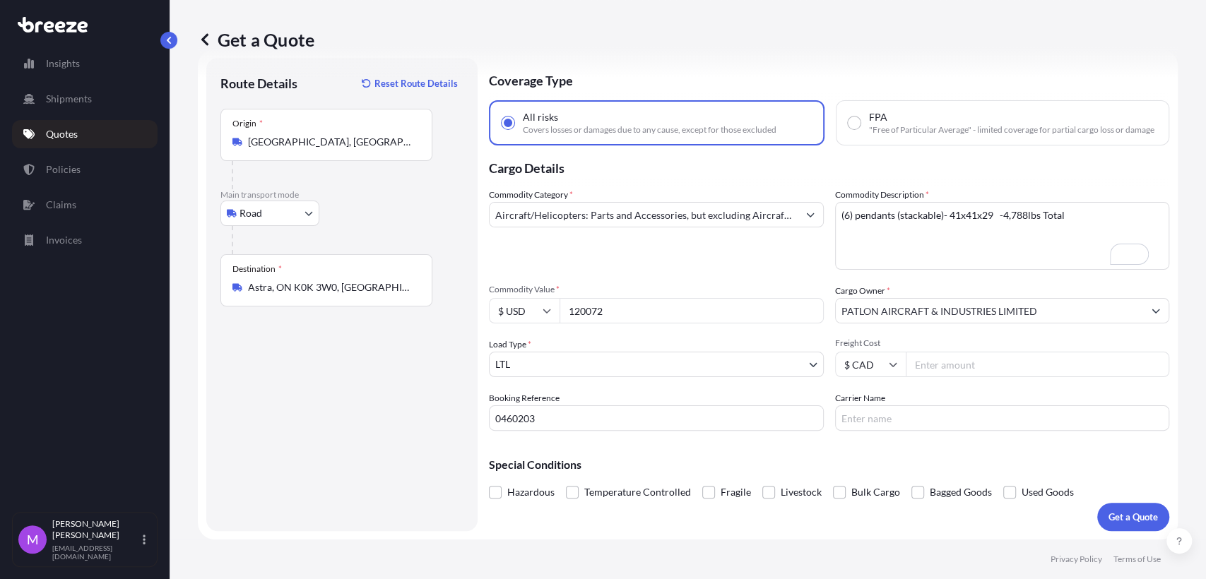
scroll to position [40, 0]
click at [1109, 523] on p "Get a Quote" at bounding box center [1133, 517] width 49 height 14
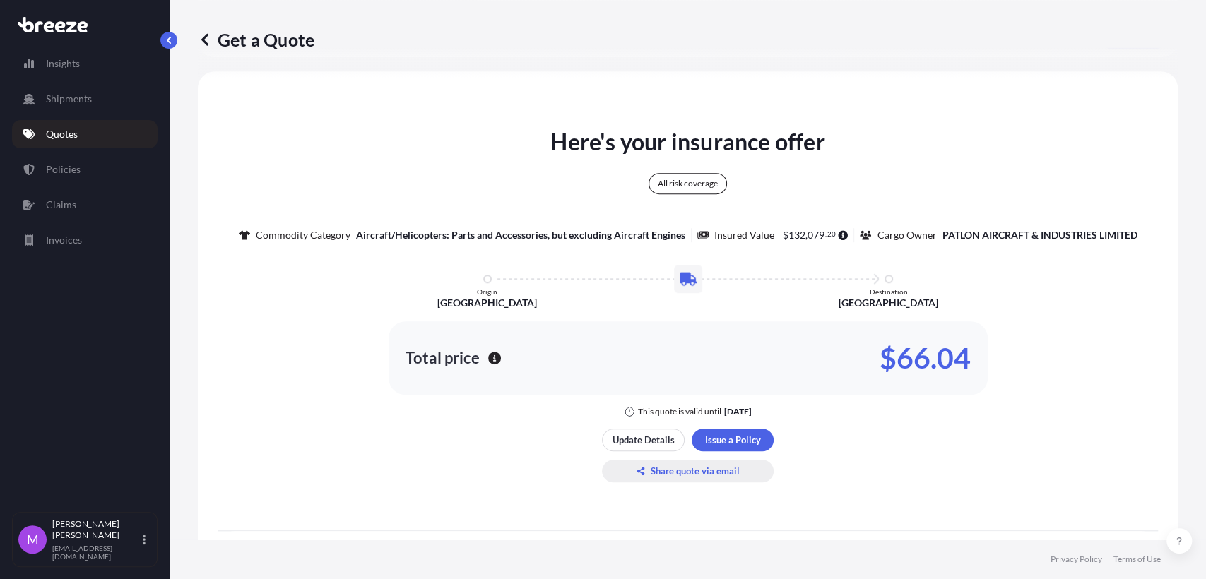
scroll to position [0, 0]
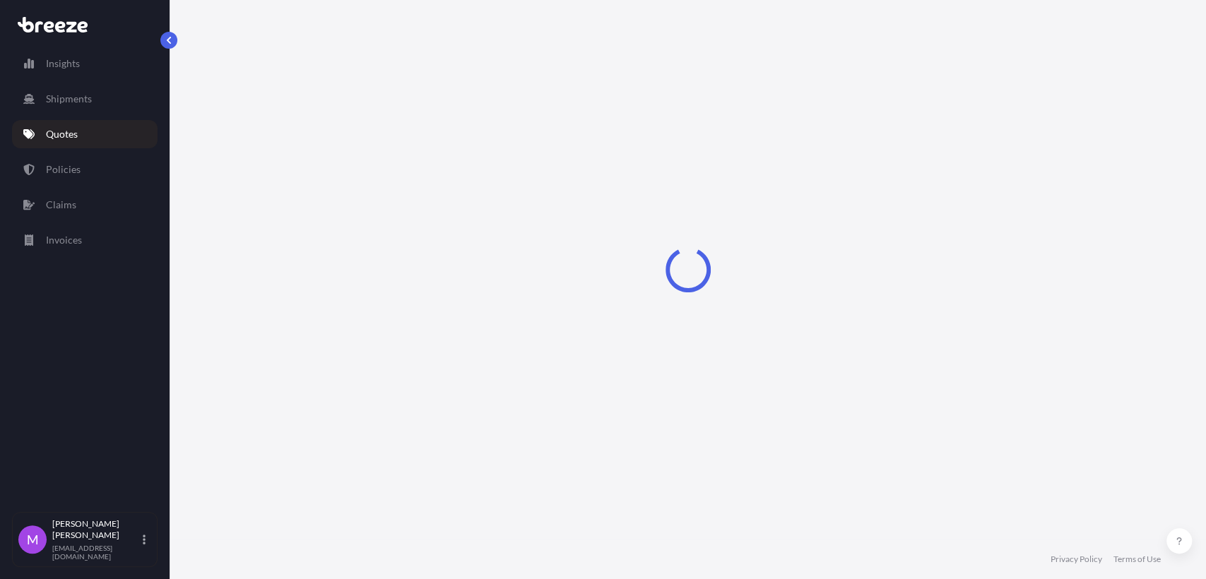
select select "Road"
select select "1"
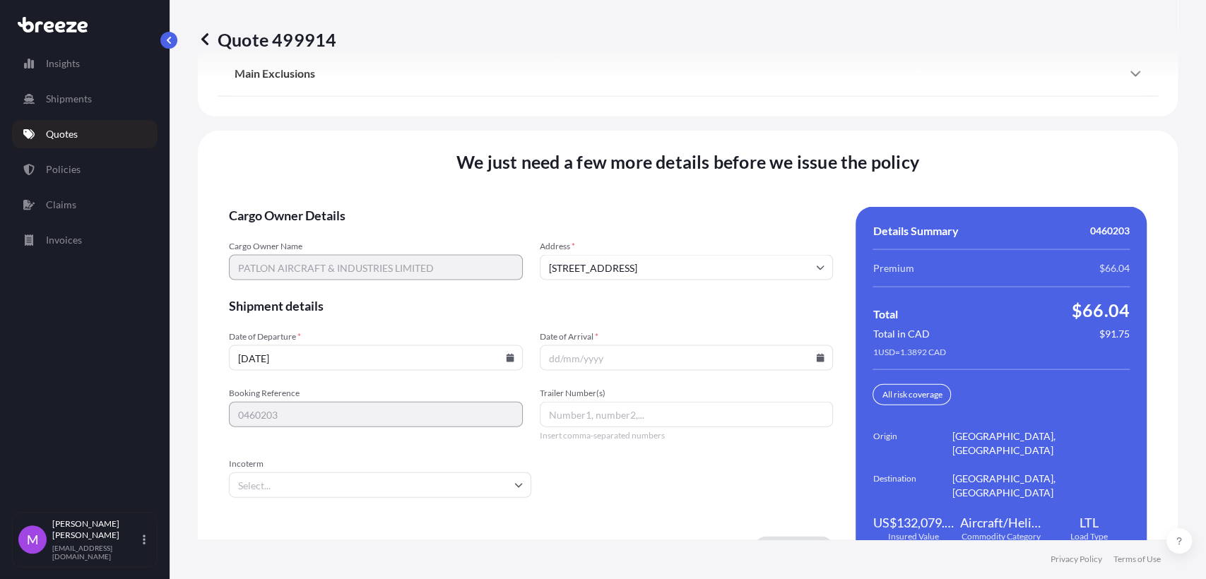
scroll to position [1894, 0]
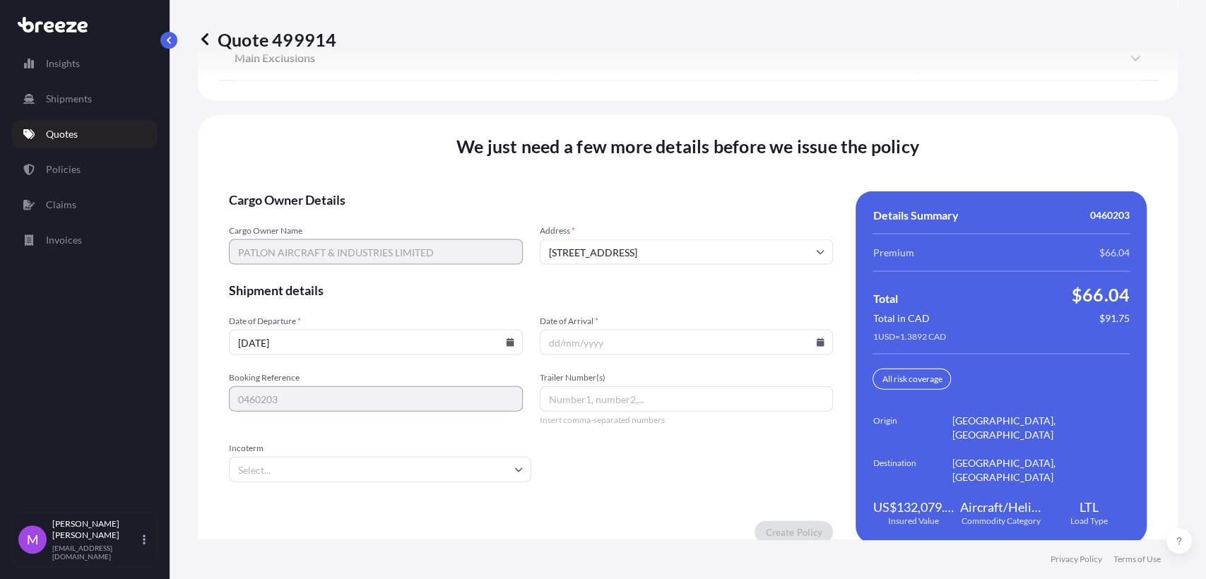
click at [360, 527] on div "We just need a few more details before we issue the policy Cargo Owner Details …" at bounding box center [688, 339] width 980 height 449
